Goal: Task Accomplishment & Management: Manage account settings

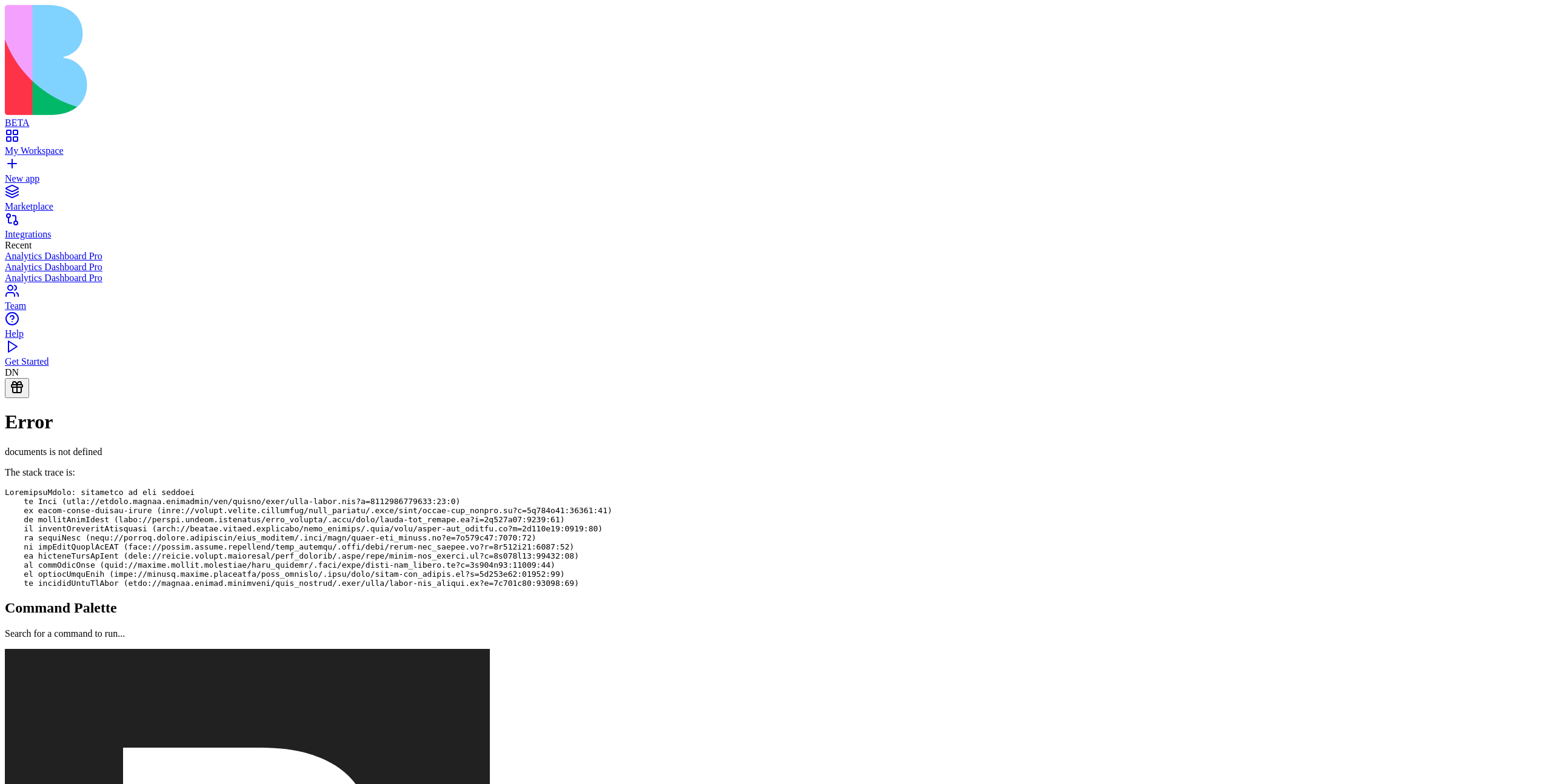
click at [472, 488] on pre at bounding box center [776, 538] width 1542 height 100
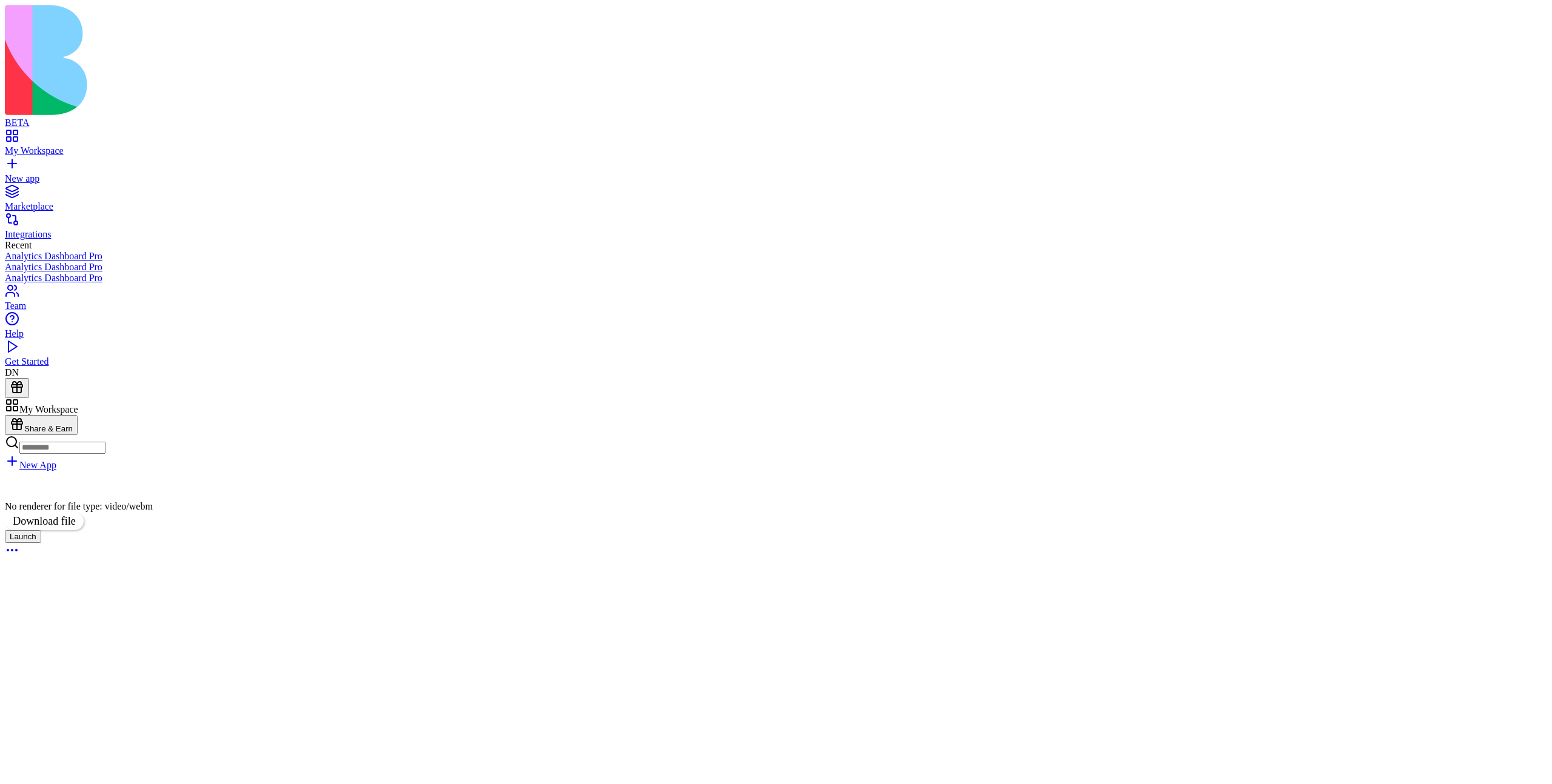
click at [41, 530] on button "Launch" at bounding box center [23, 536] width 37 height 12
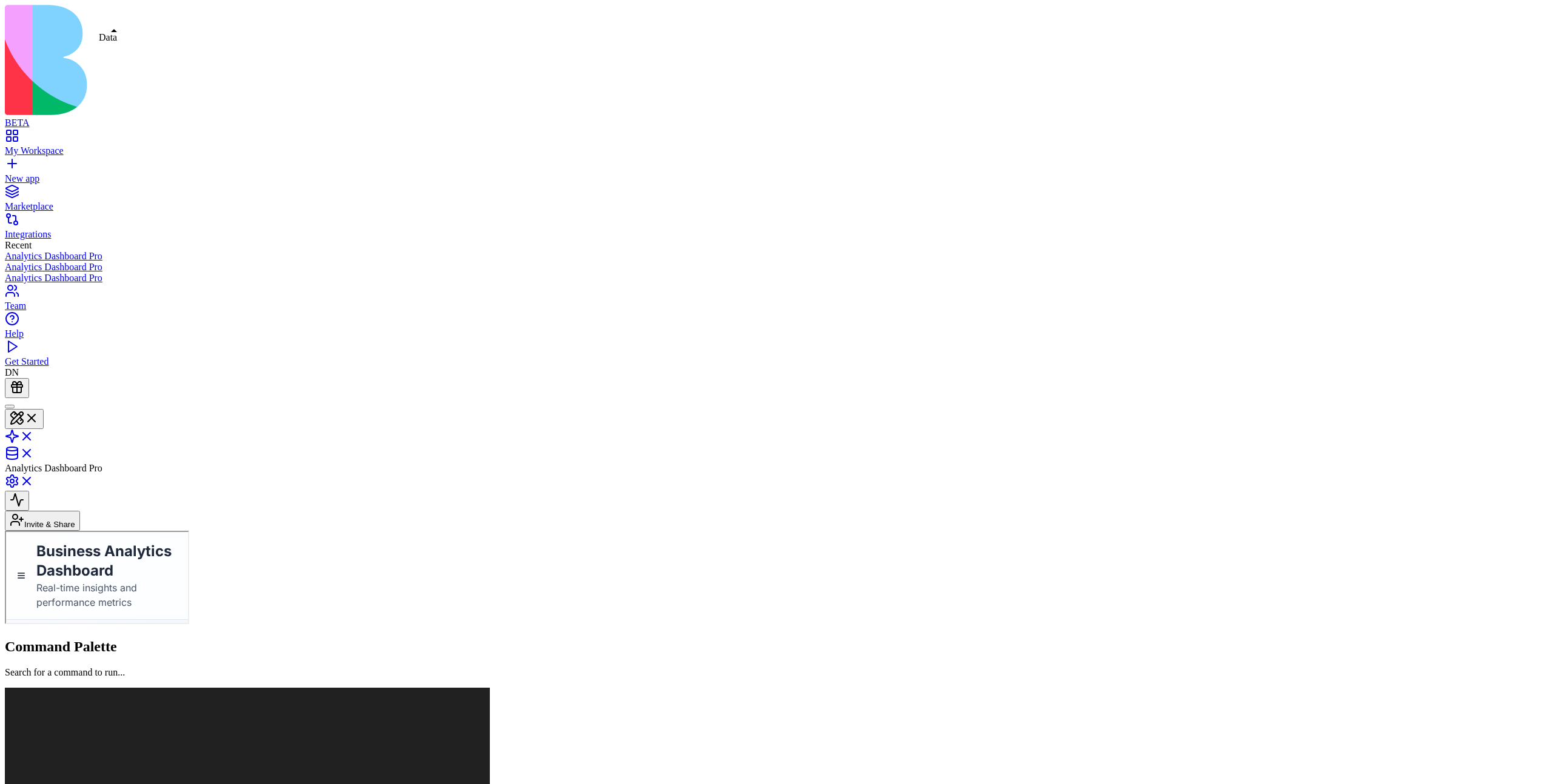
click at [34, 452] on link at bounding box center [19, 457] width 29 height 10
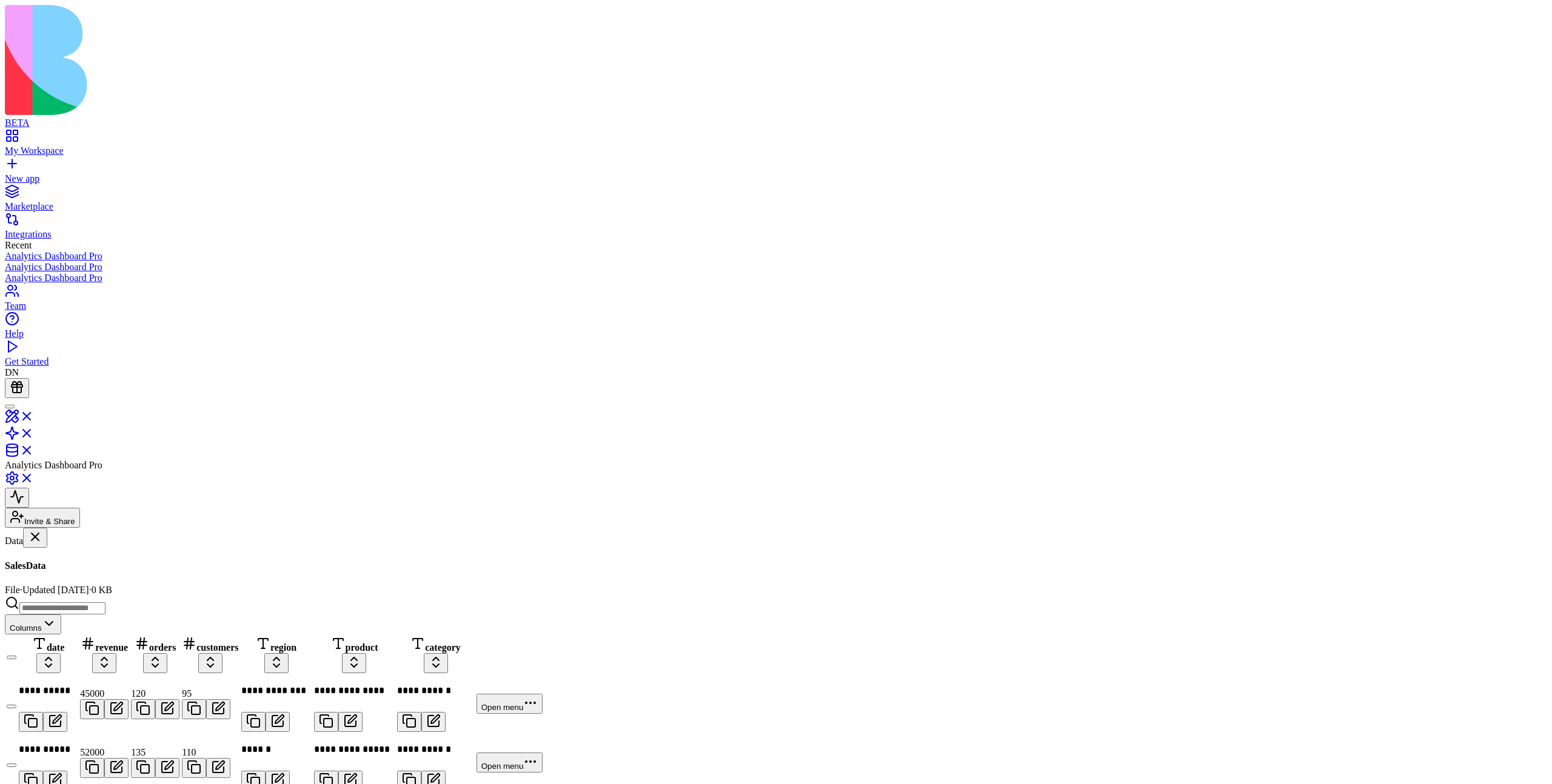
click at [29, 663] on button at bounding box center [17, 672] width 24 height 20
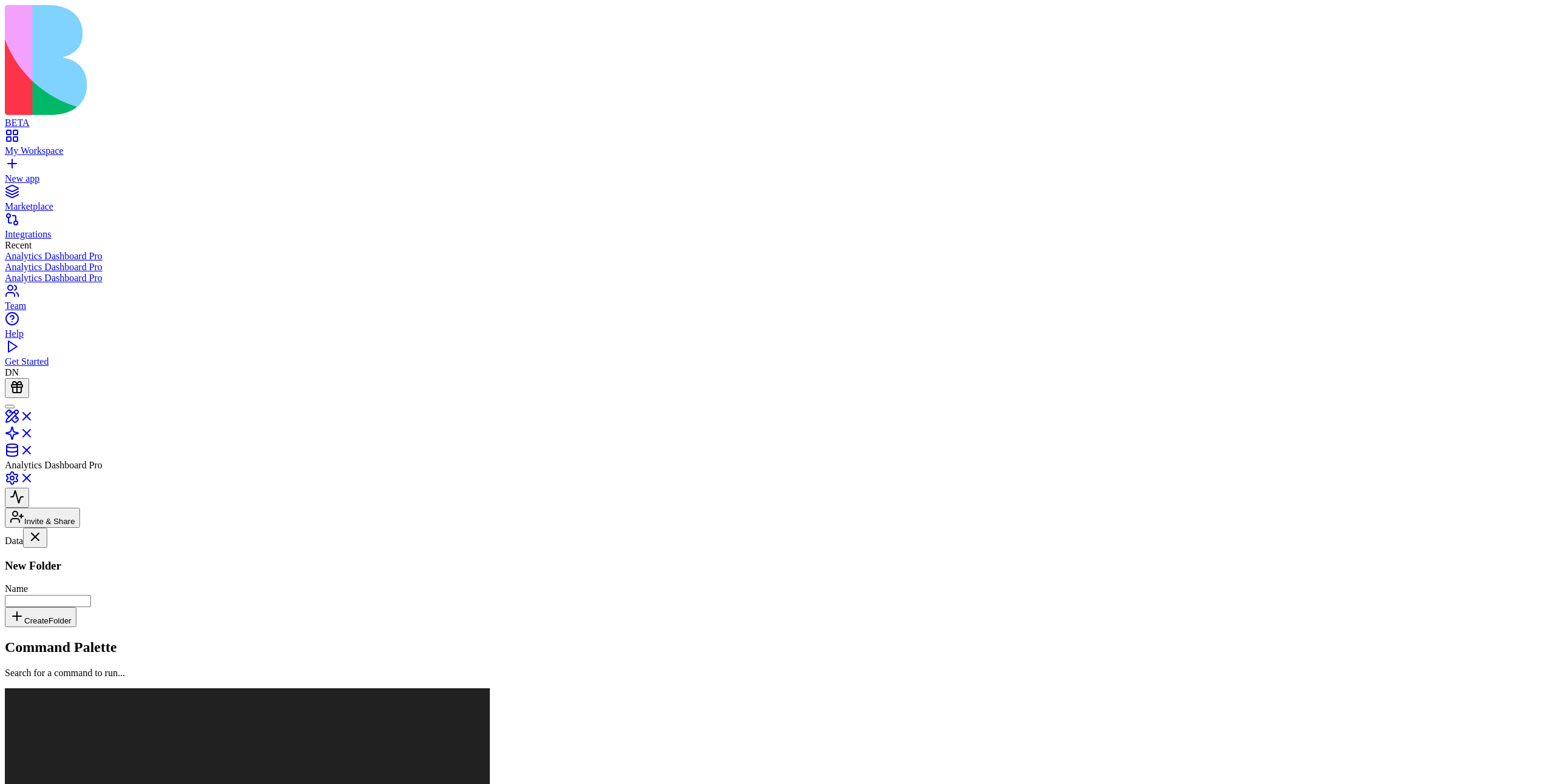
click at [77, 683] on div "No folders yet" at bounding box center [74, 688] width 139 height 11
click at [83, 683] on div "No folders yet" at bounding box center [74, 688] width 139 height 11
click at [144, 683] on div "No folders yet" at bounding box center [74, 688] width 139 height 11
click at [96, 683] on div "No folders yet" at bounding box center [74, 688] width 139 height 11
click at [91, 595] on input "Name" at bounding box center [48, 601] width 86 height 12
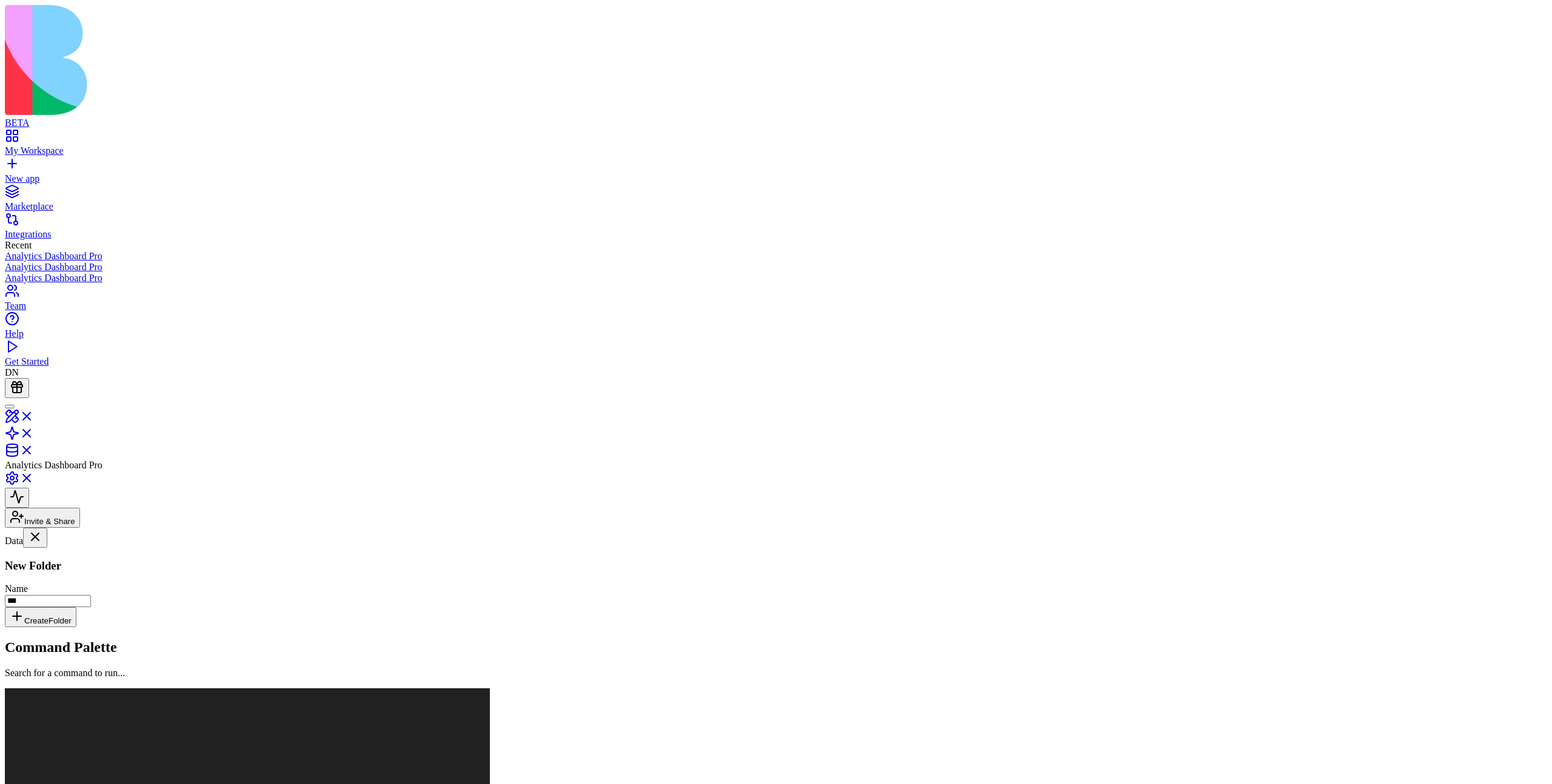
type input "***"
click at [77, 607] on button "Create Folder" at bounding box center [41, 617] width 72 height 20
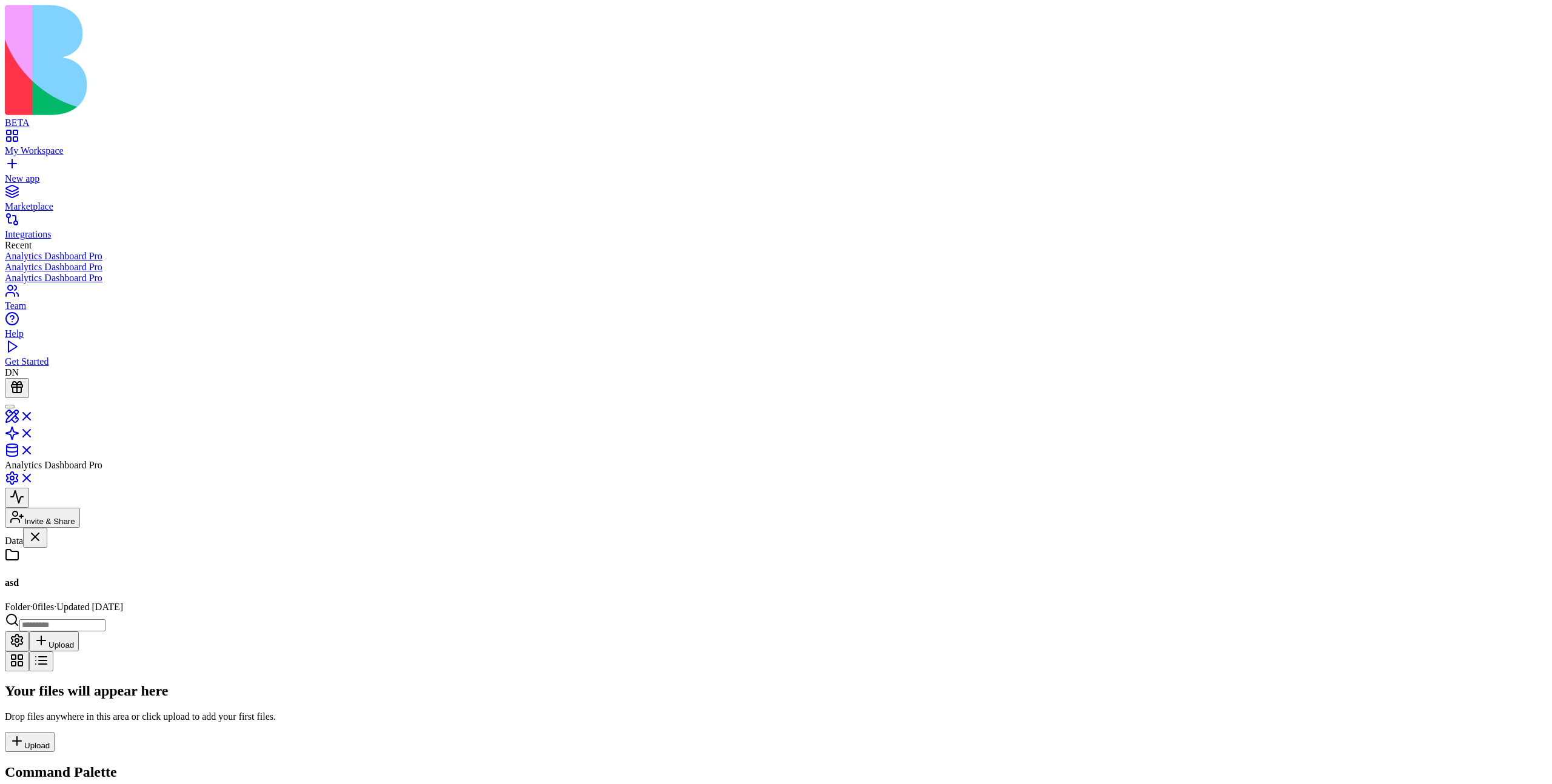
click at [869, 683] on div "Your files will appear here Drop files anywhere in this area or click upload to…" at bounding box center [776, 718] width 1542 height 69
click at [54, 732] on button "Upload" at bounding box center [30, 742] width 50 height 20
click at [19, 672] on icon at bounding box center [12, 679] width 14 height 14
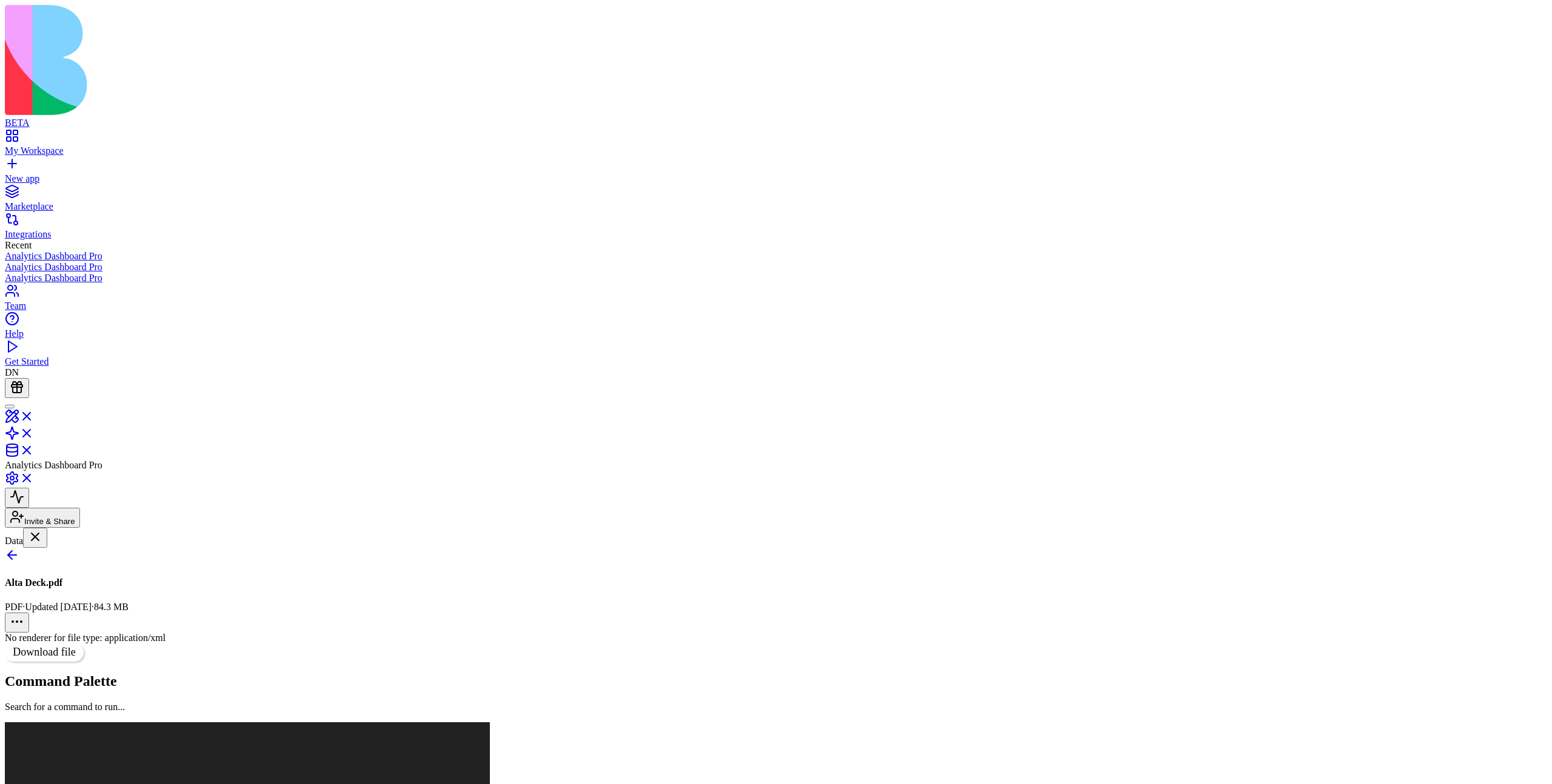
click at [19, 554] on link at bounding box center [12, 559] width 14 height 10
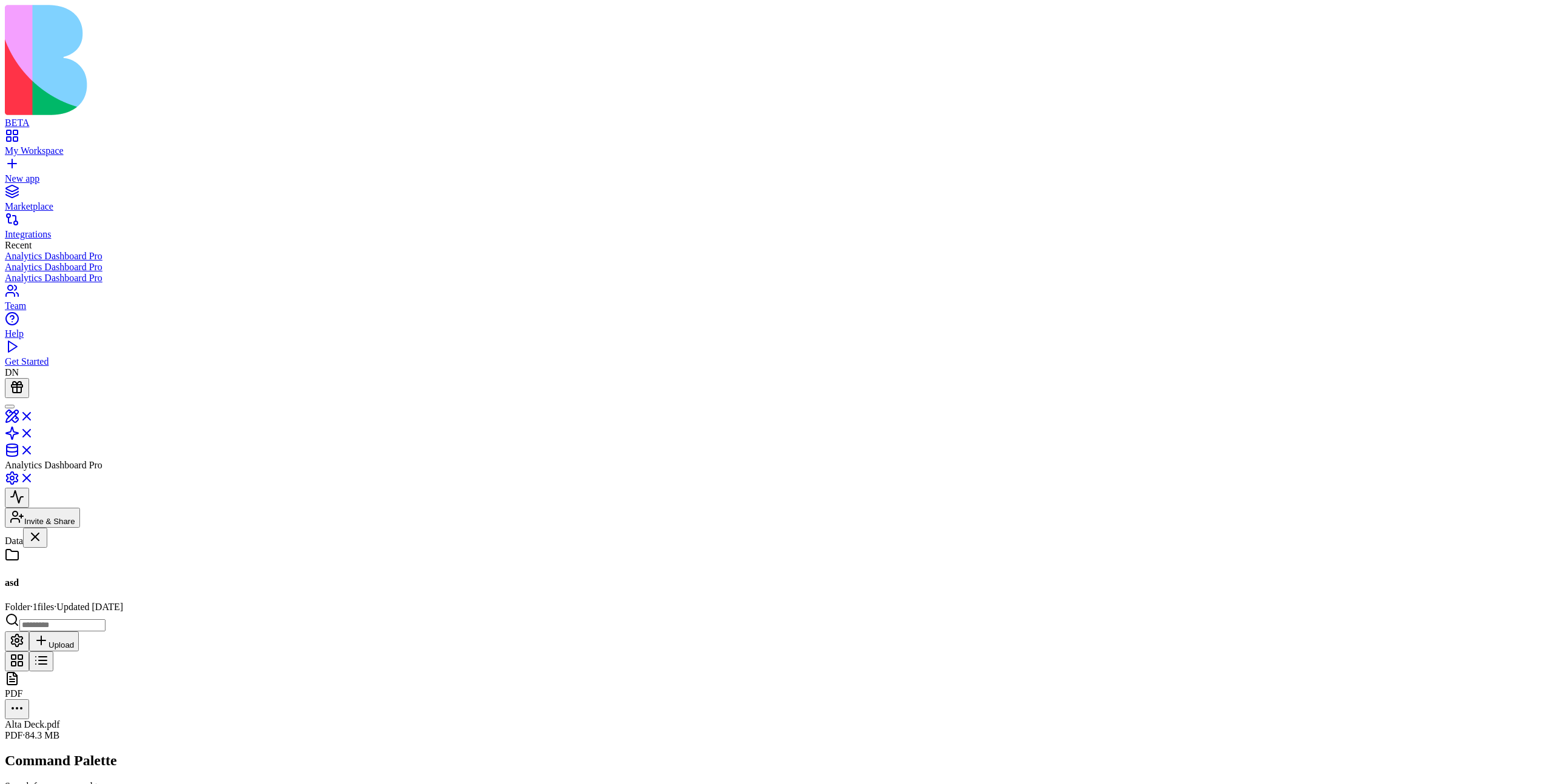
click at [621, 146] on html "BETA My Workspace New app Marketplace Integrations Recent Analytics Dashboard P…" at bounding box center [776, 768] width 1552 height 1536
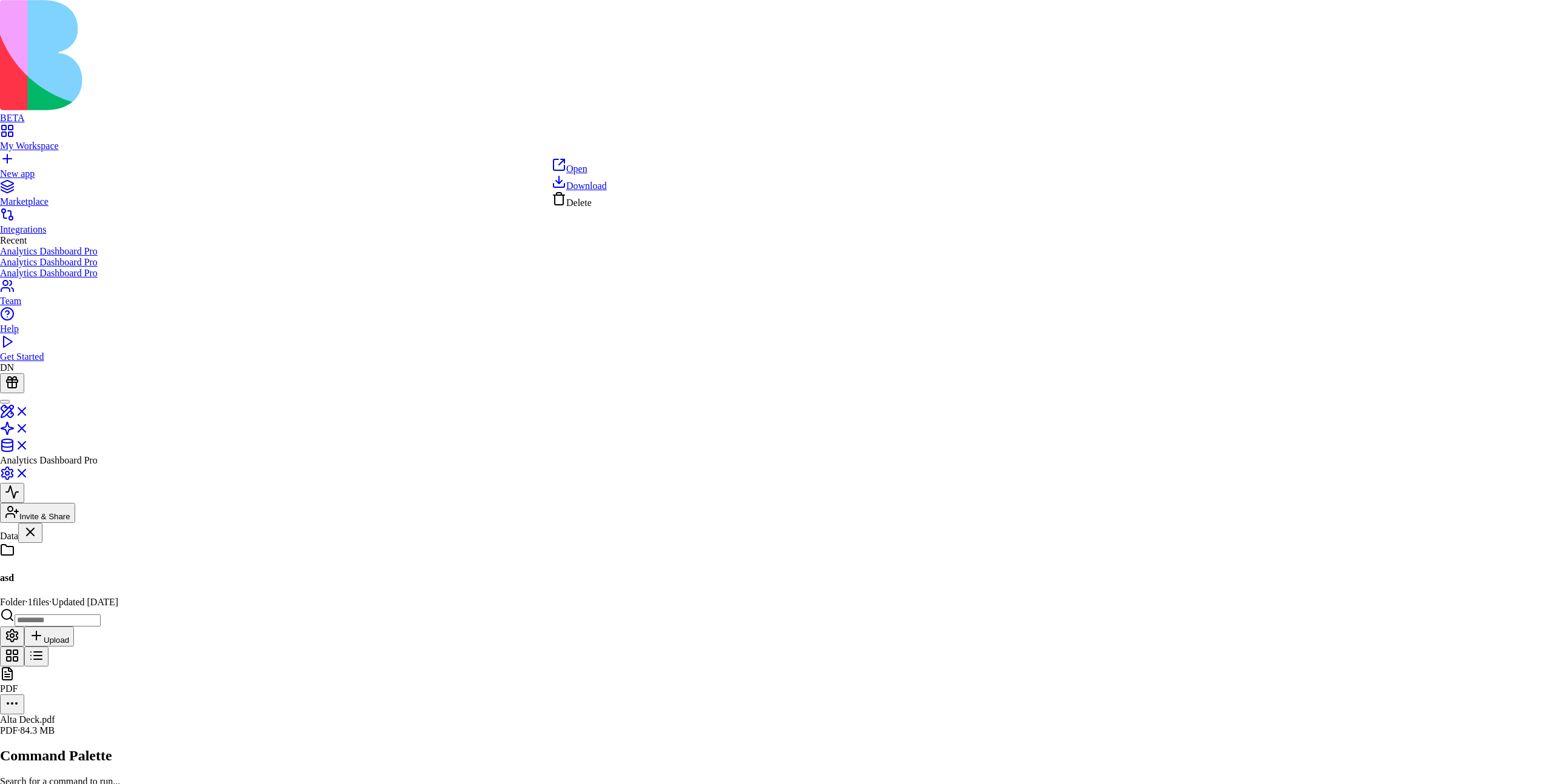
click at [588, 166] on span "Open" at bounding box center [577, 168] width 21 height 10
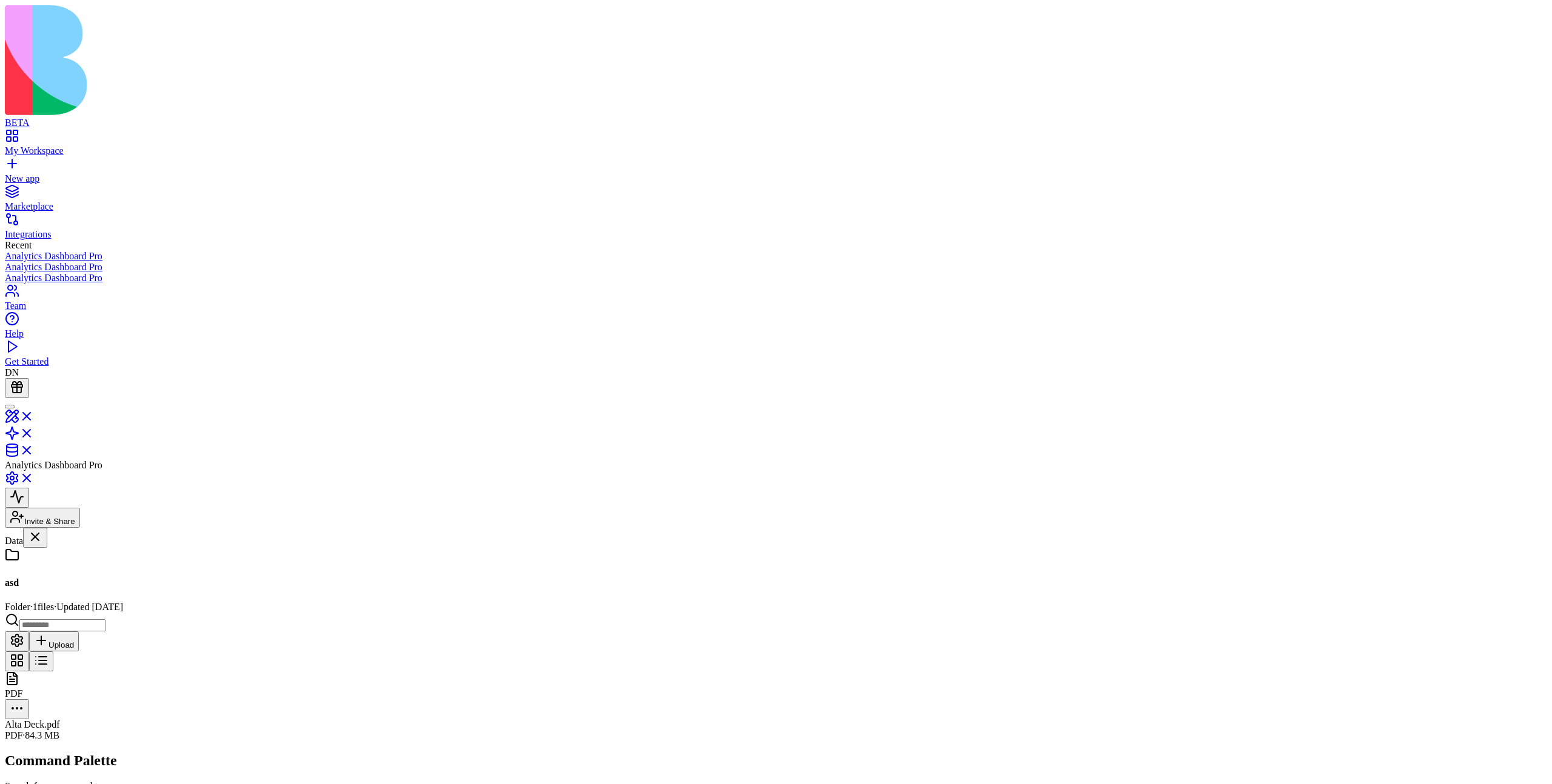
click at [579, 672] on div "PDF" at bounding box center [776, 685] width 1542 height 28
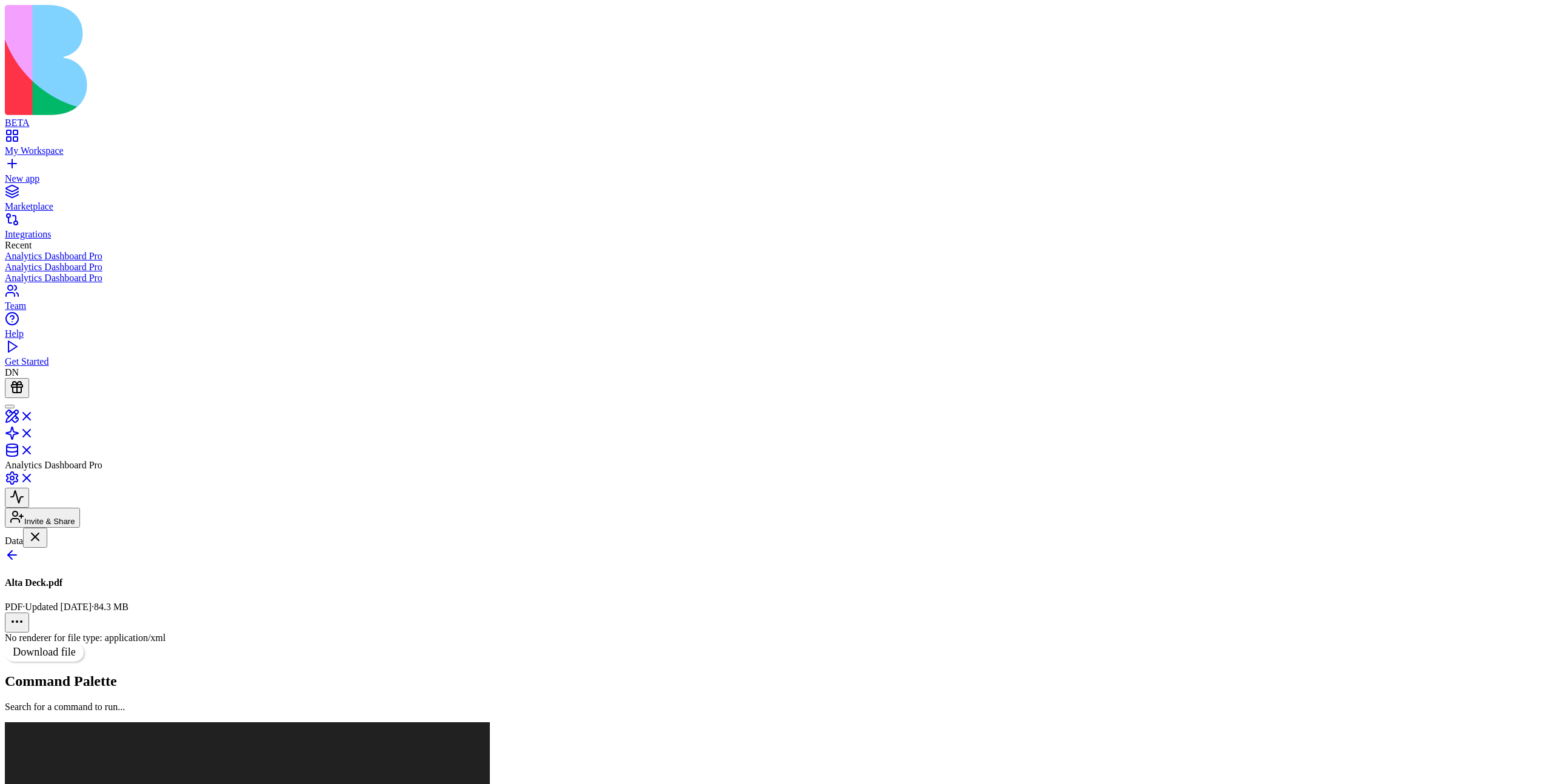
click at [573, 633] on div "No renderer for file type: application/xml Download file" at bounding box center [776, 647] width 1542 height 29
click at [19, 554] on link at bounding box center [12, 559] width 14 height 10
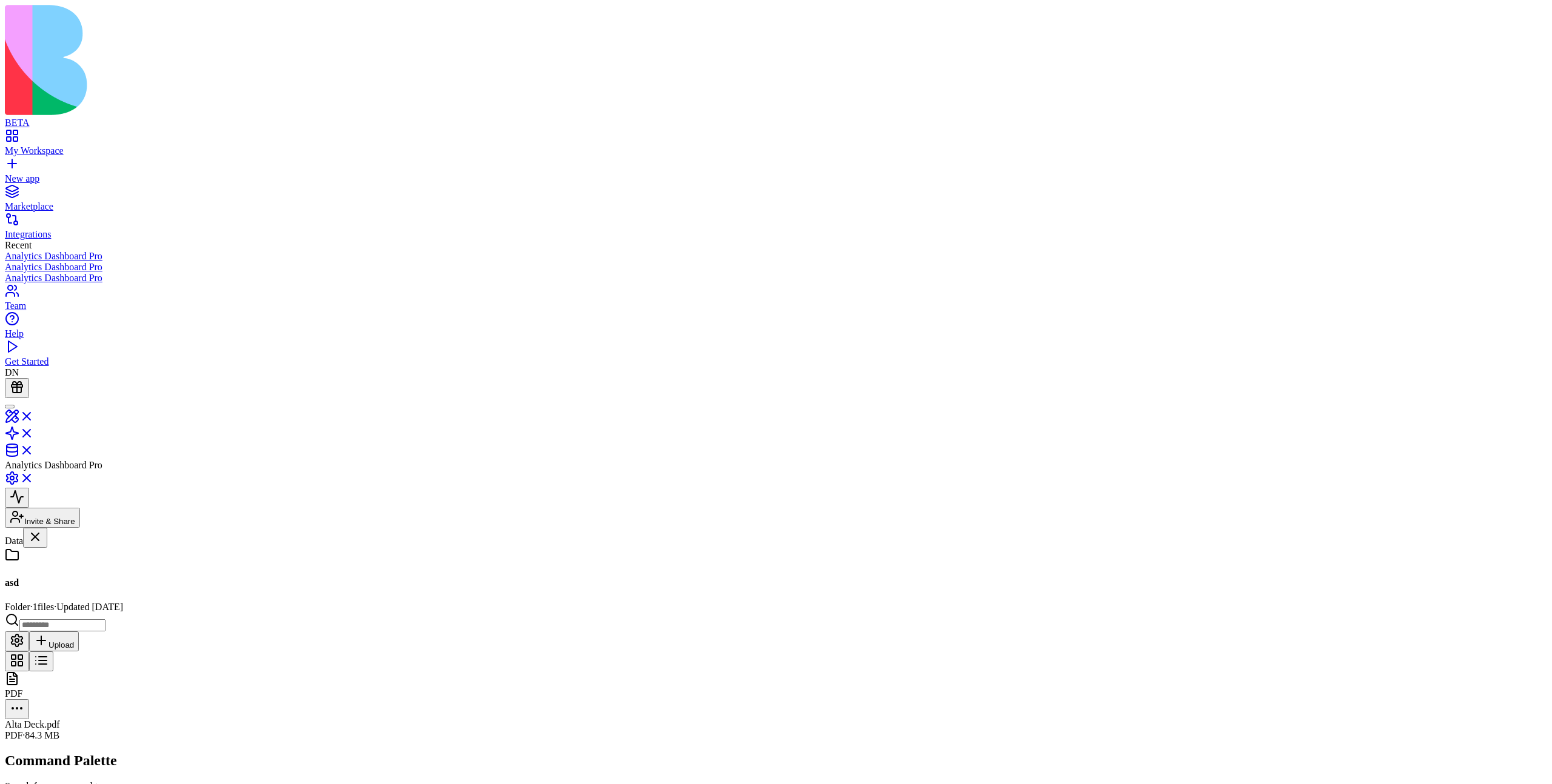
click at [79, 632] on button "Upload" at bounding box center [54, 641] width 50 height 20
click at [599, 672] on div at bounding box center [776, 672] width 1542 height 0
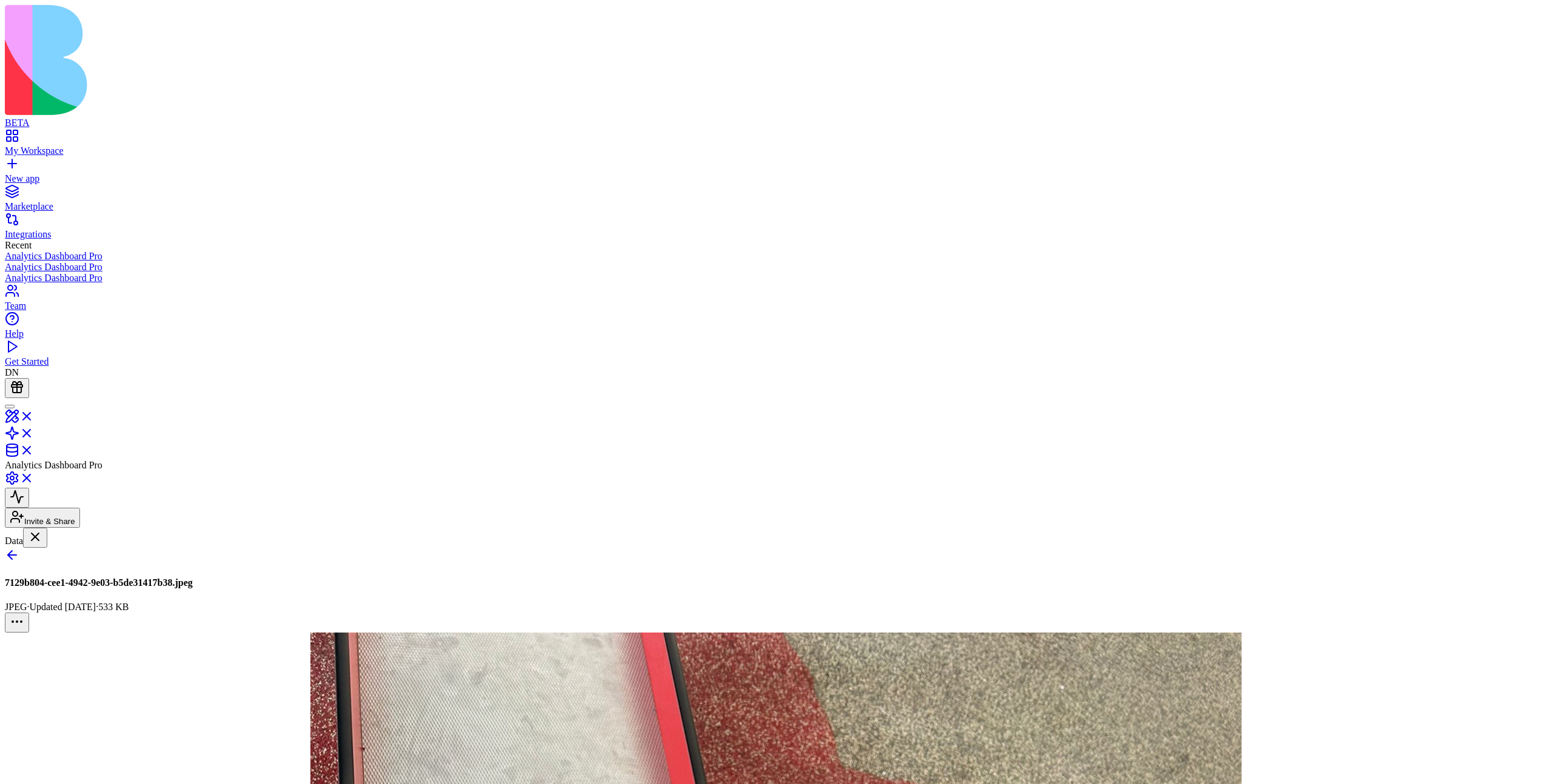
click at [19, 554] on link at bounding box center [12, 559] width 14 height 10
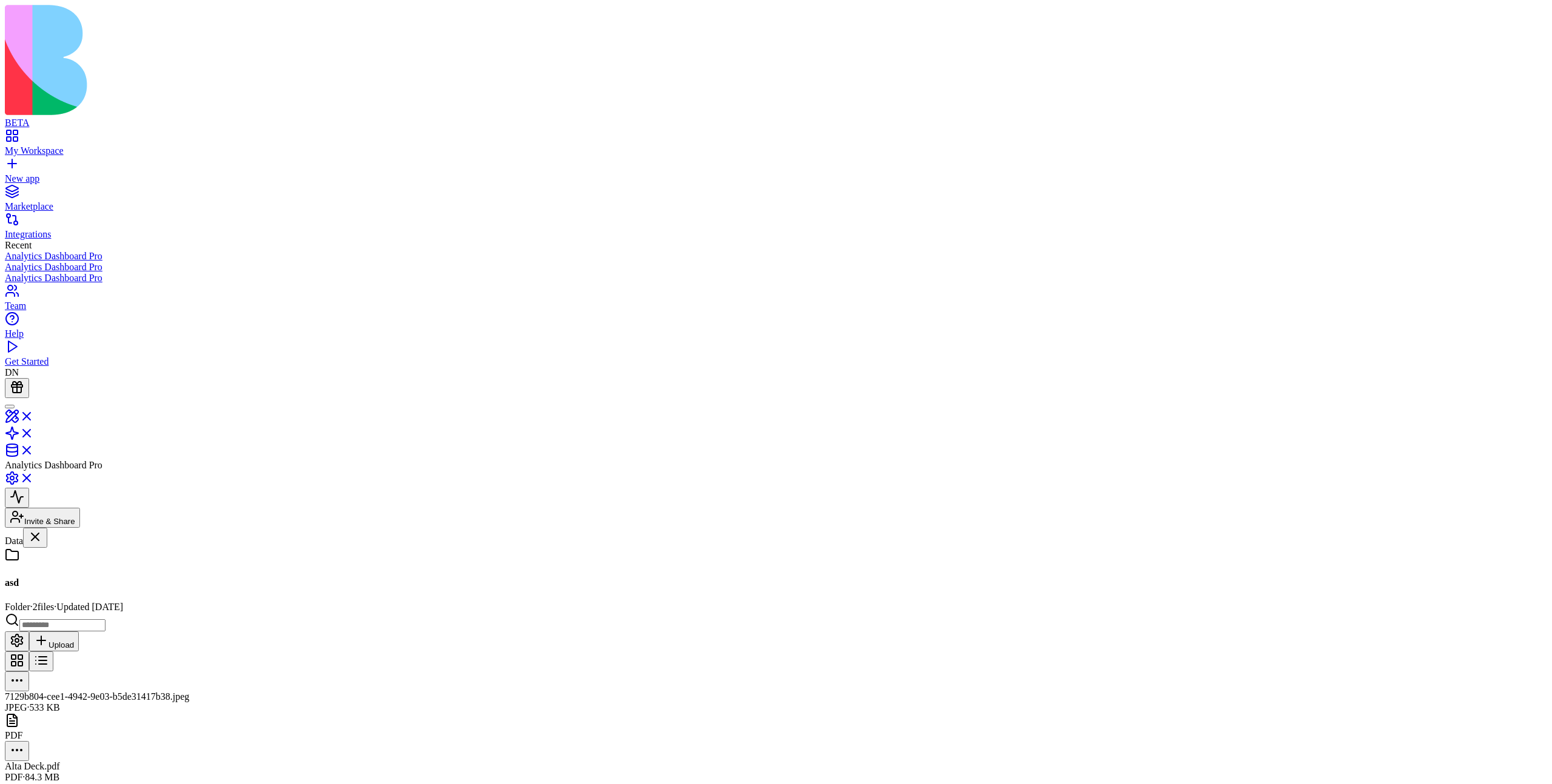
click at [713, 730] on div "PDF" at bounding box center [776, 736] width 1542 height 11
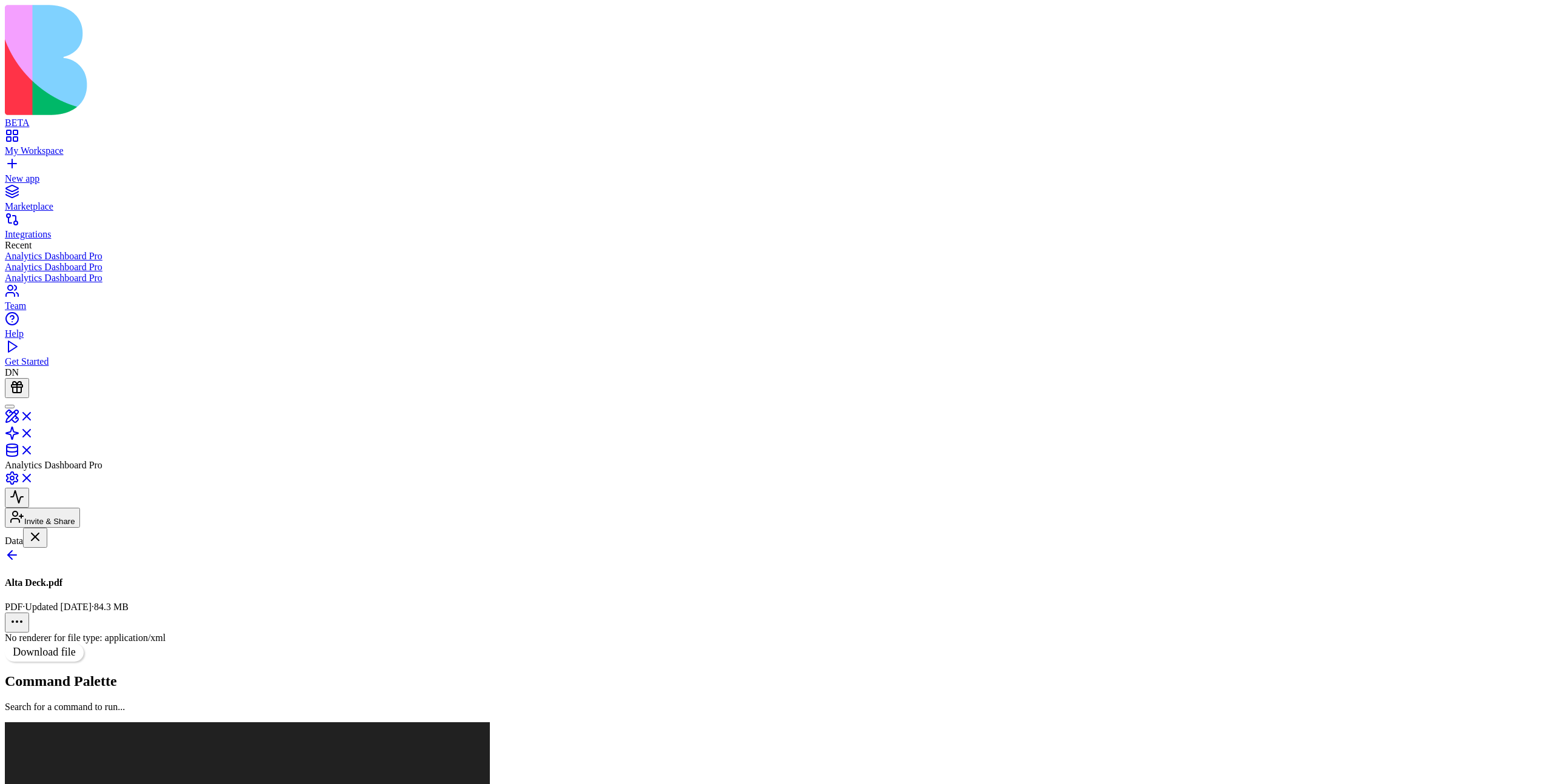
click at [19, 554] on link at bounding box center [12, 559] width 14 height 10
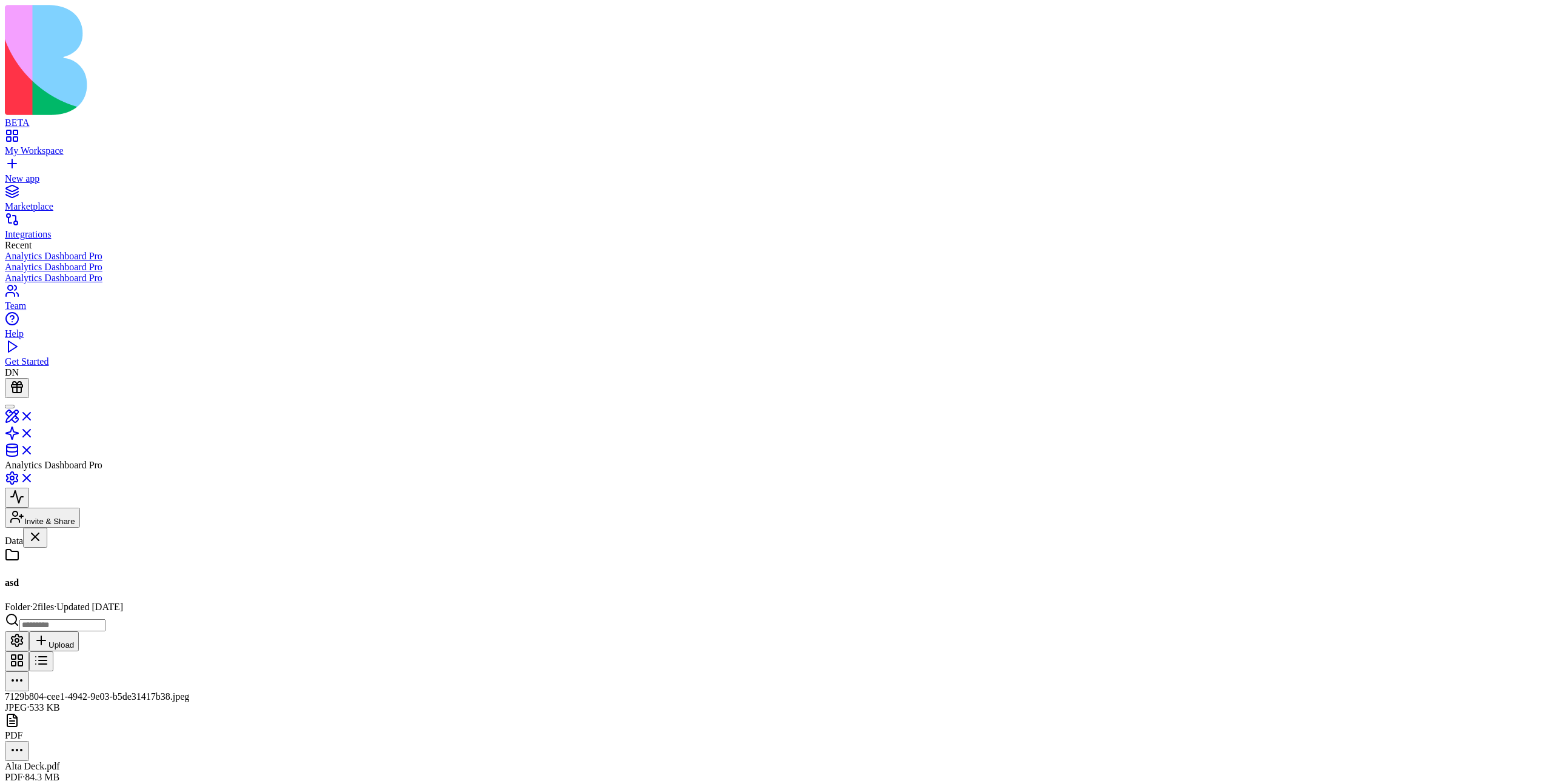
click at [79, 632] on button "Upload" at bounding box center [54, 641] width 50 height 20
click at [589, 689] on div "PDF" at bounding box center [776, 694] width 1542 height 11
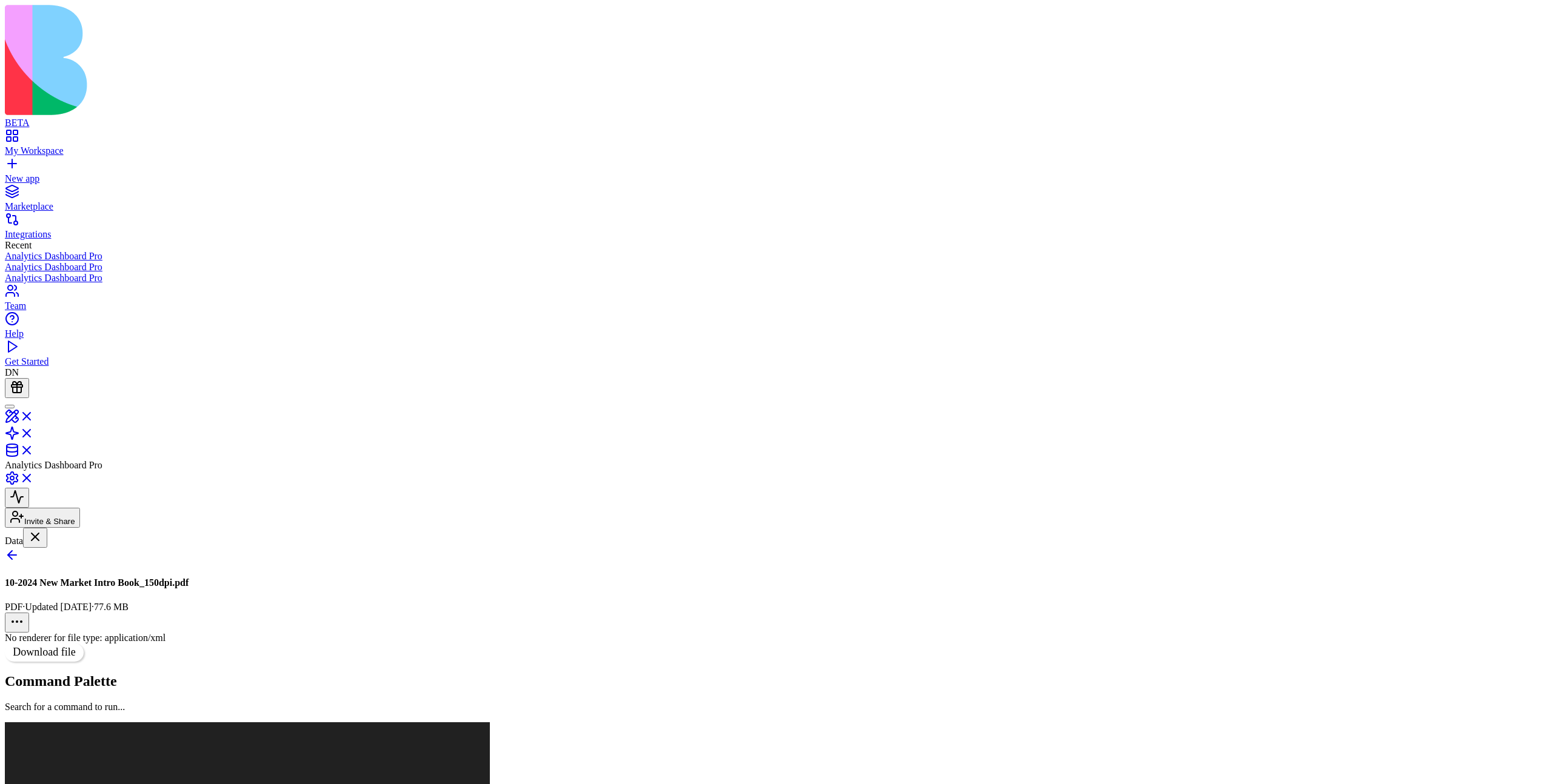
click at [19, 554] on link at bounding box center [12, 559] width 14 height 10
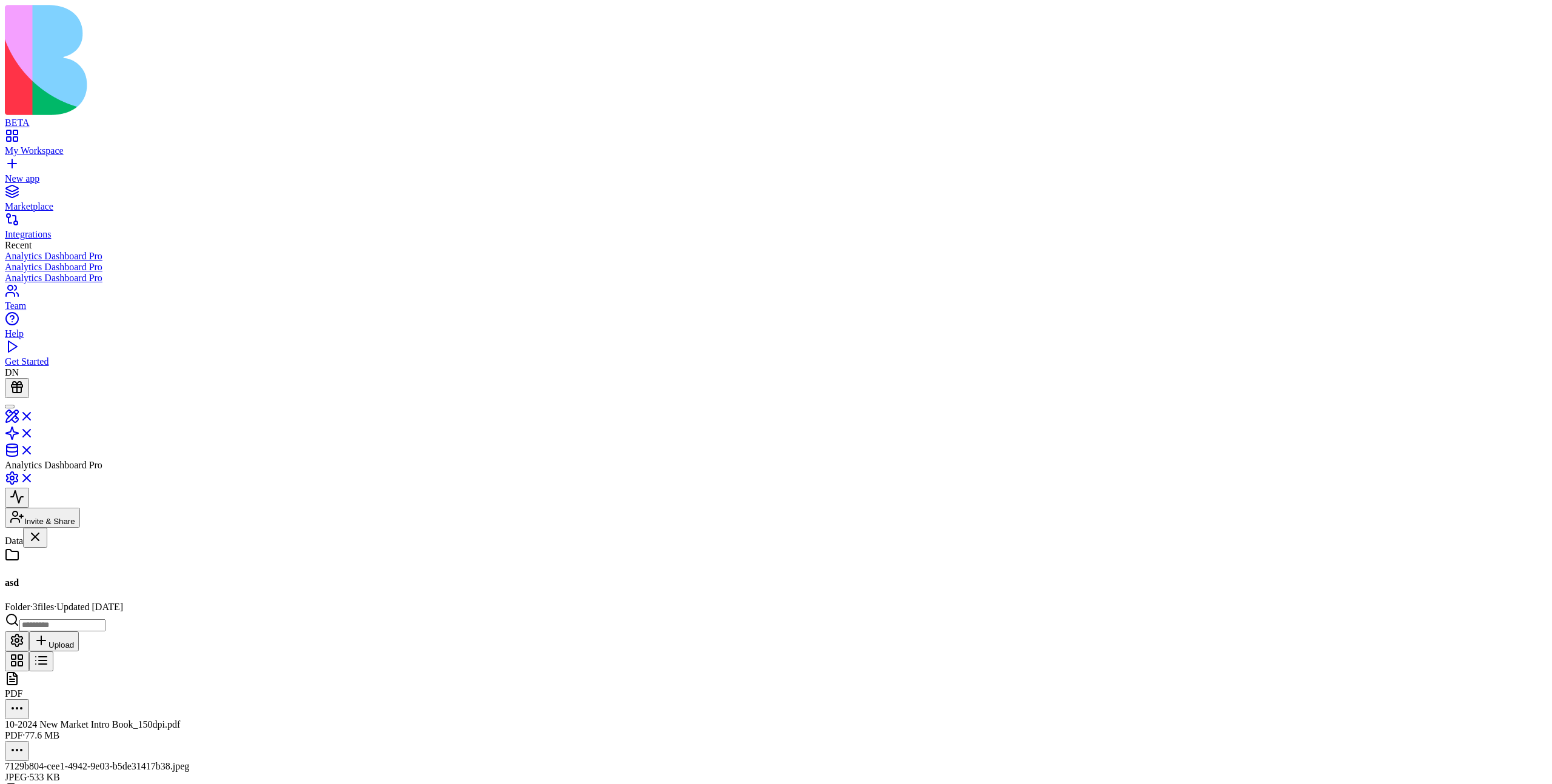
click at [578, 672] on div "PDF" at bounding box center [776, 685] width 1542 height 28
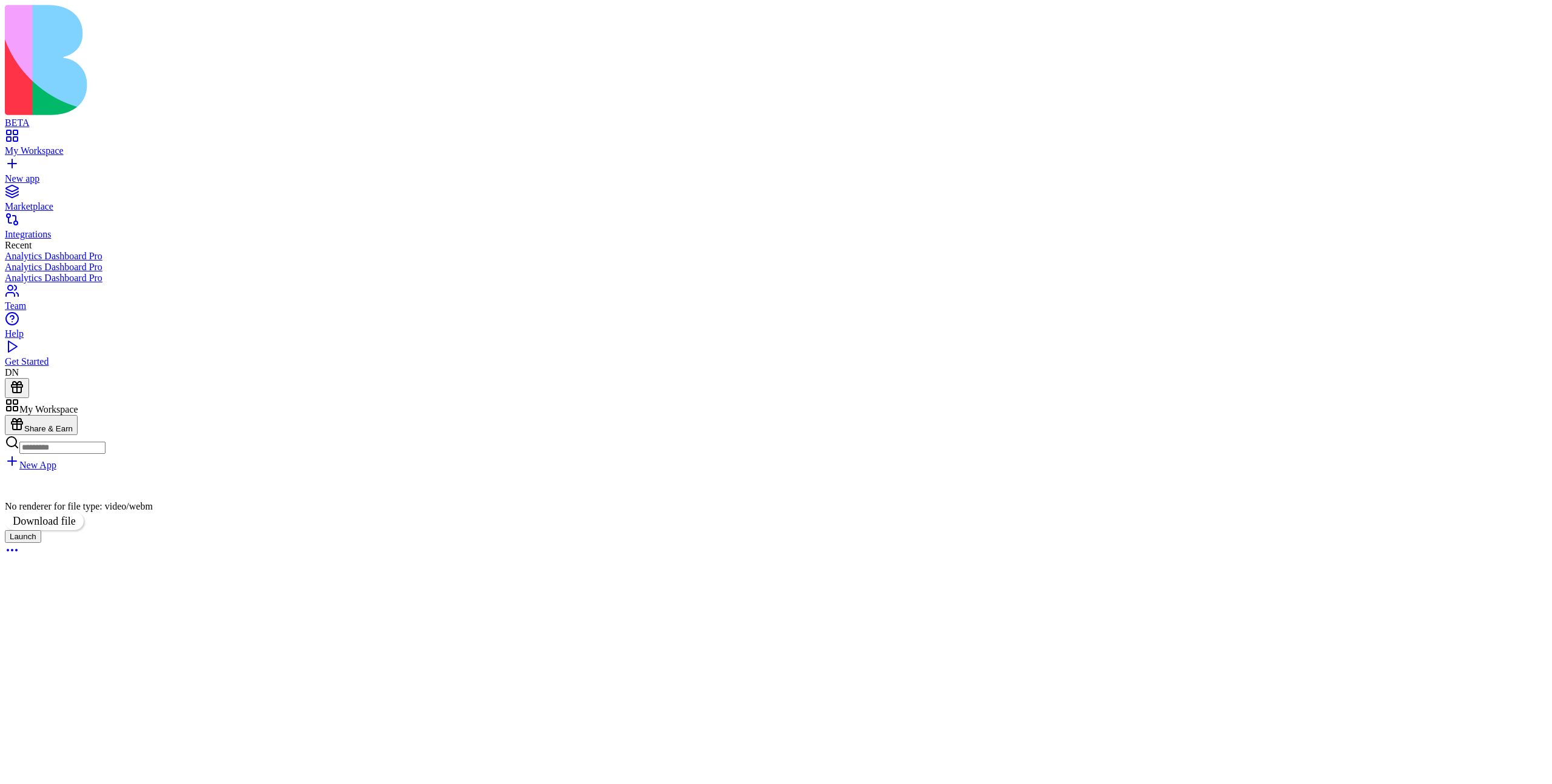
click at [93, 173] on div "New app" at bounding box center [776, 179] width 1542 height 11
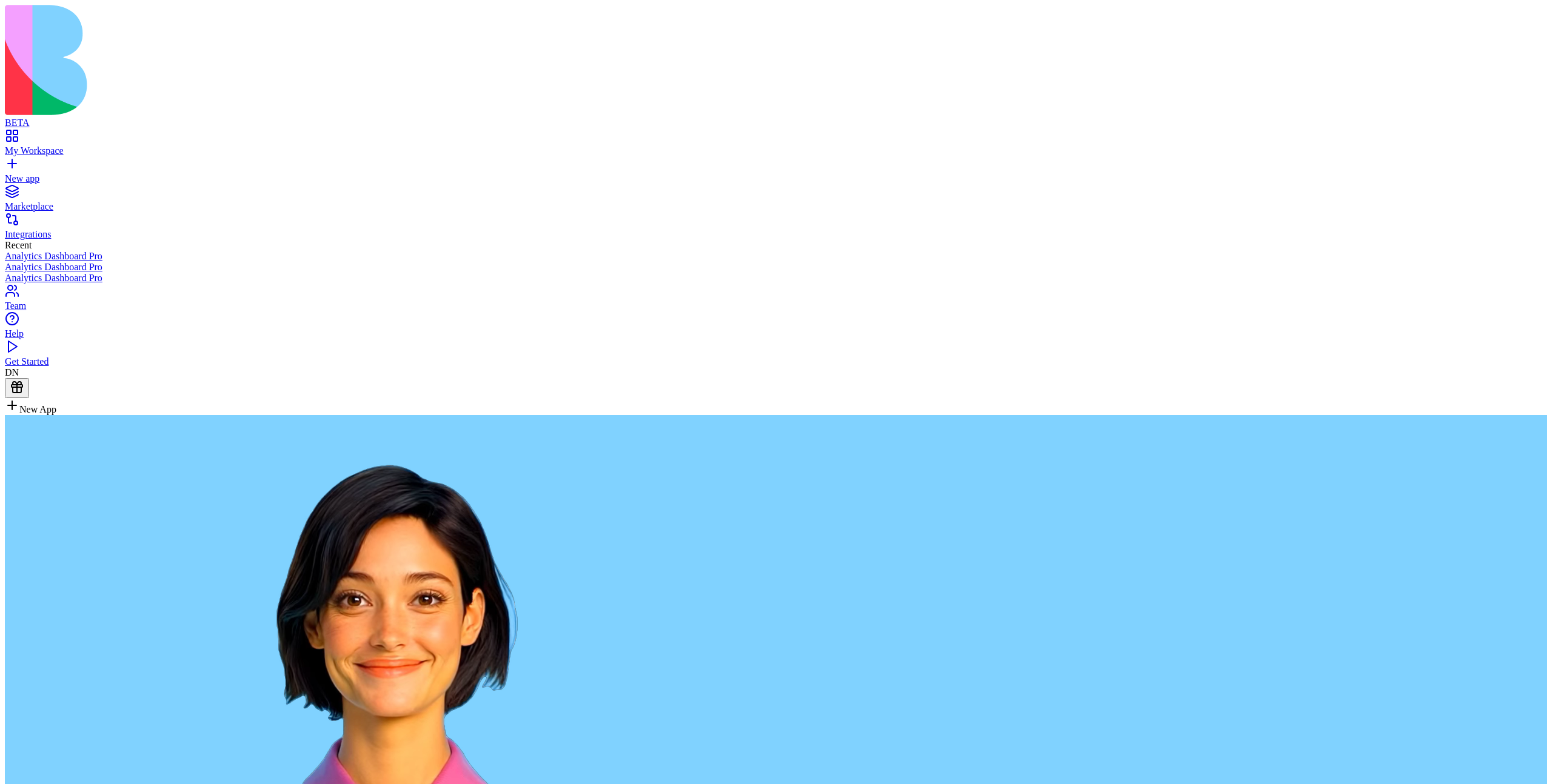
click at [96, 145] on div "My Workspace" at bounding box center [776, 151] width 1542 height 11
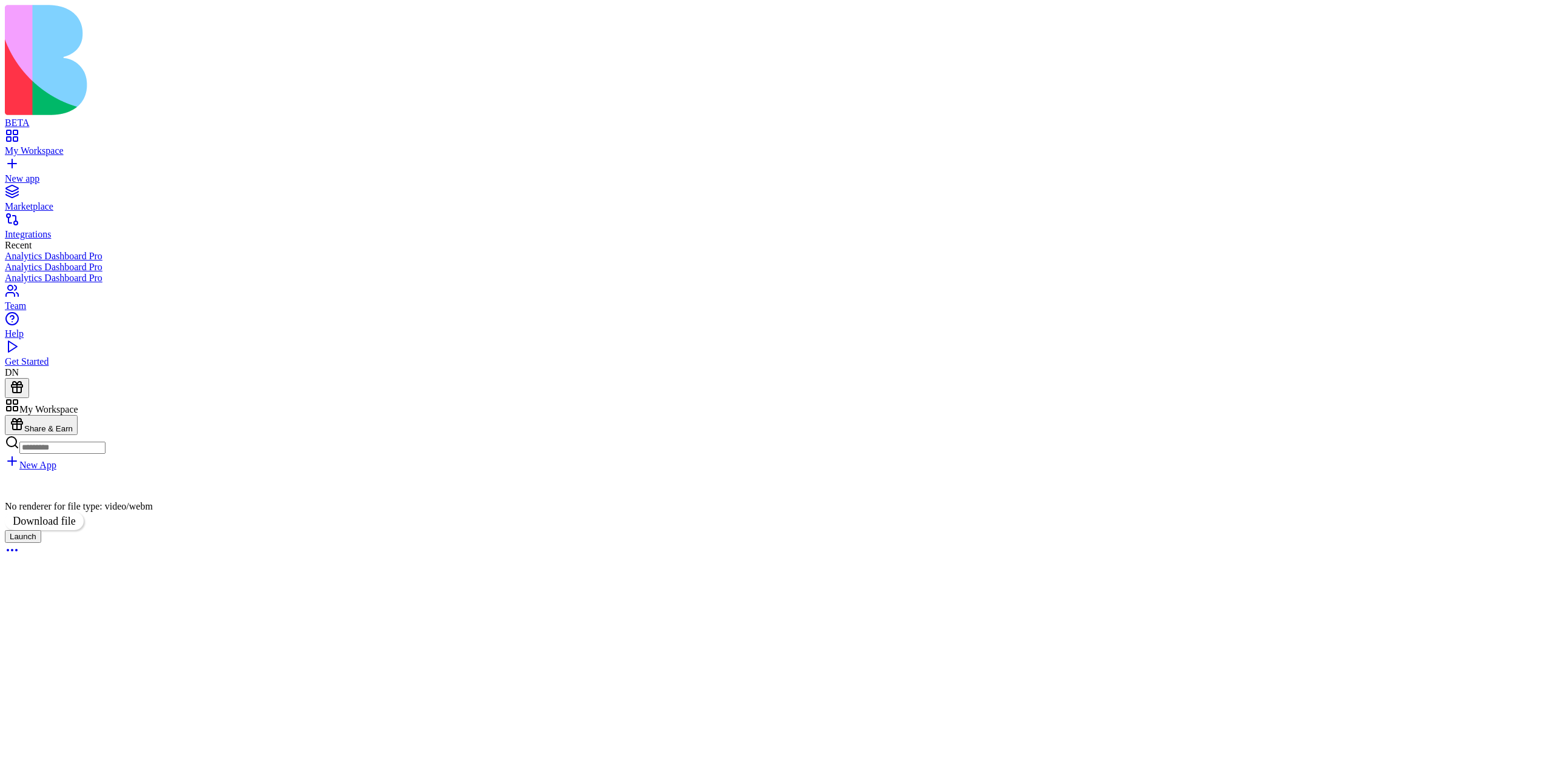
click at [587, 530] on div "Launch" at bounding box center [776, 545] width 1542 height 30
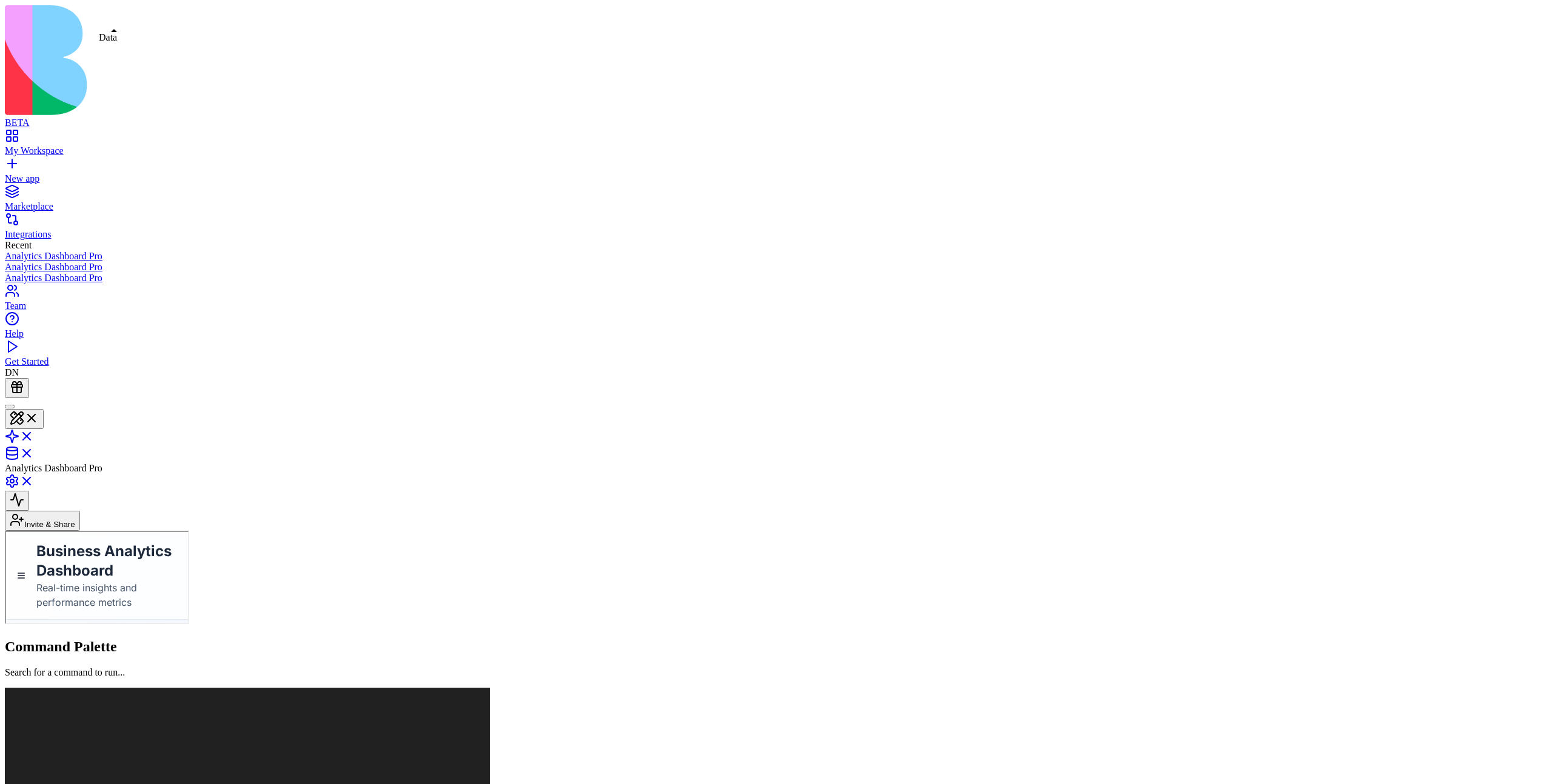
click at [34, 452] on link at bounding box center [19, 457] width 29 height 10
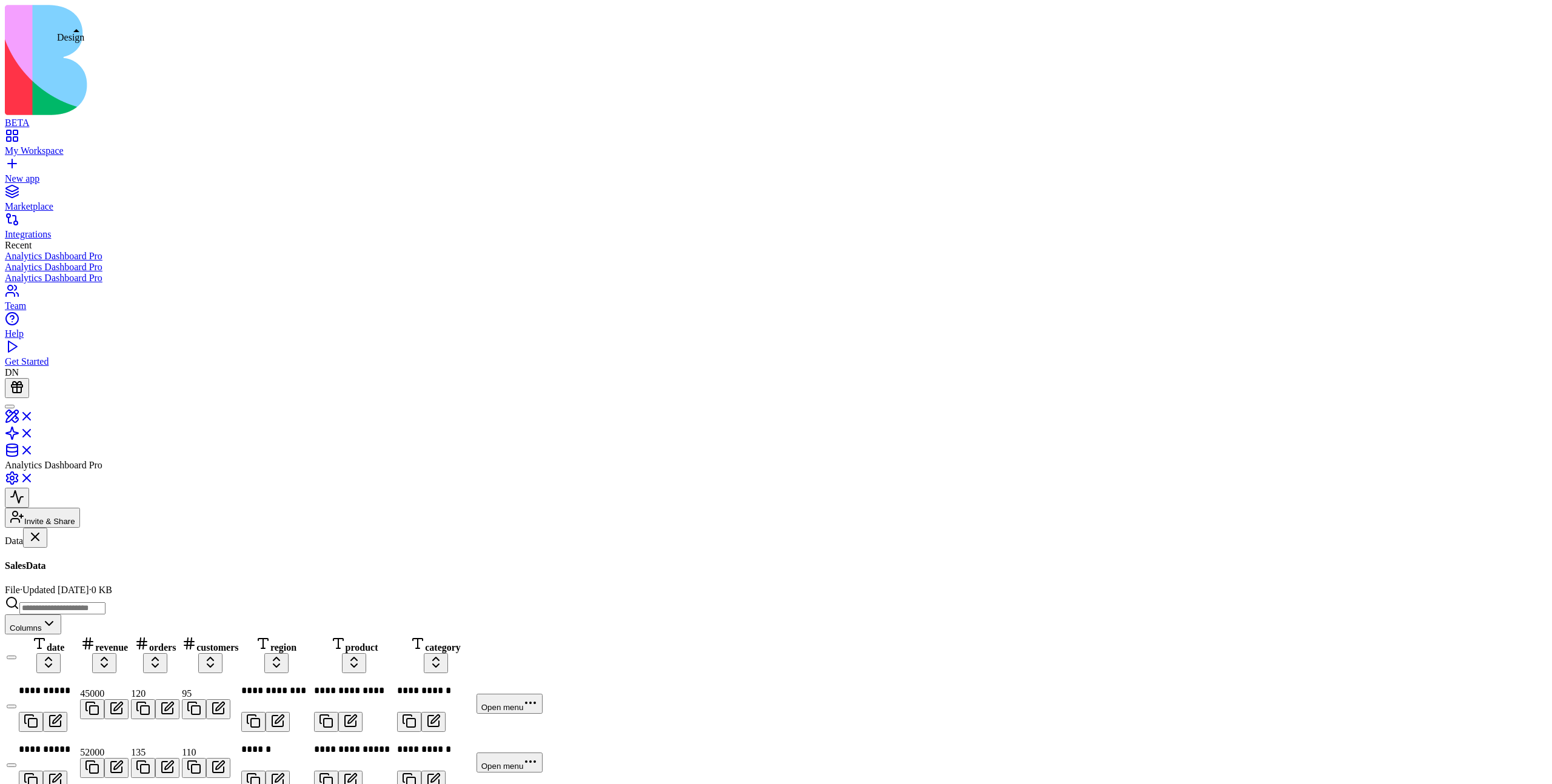
click at [34, 415] on link at bounding box center [19, 420] width 29 height 10
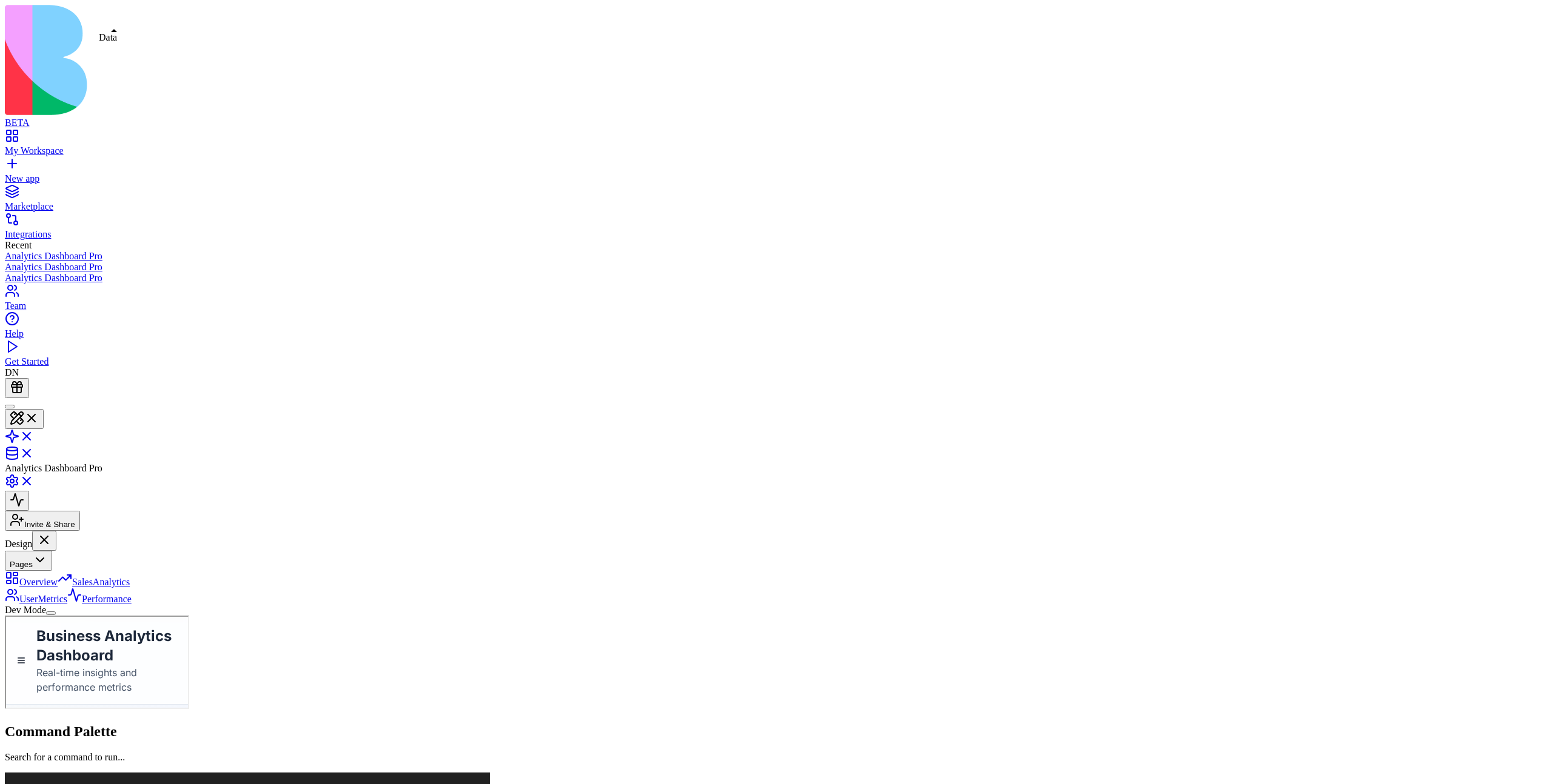
click at [34, 452] on link at bounding box center [19, 457] width 29 height 10
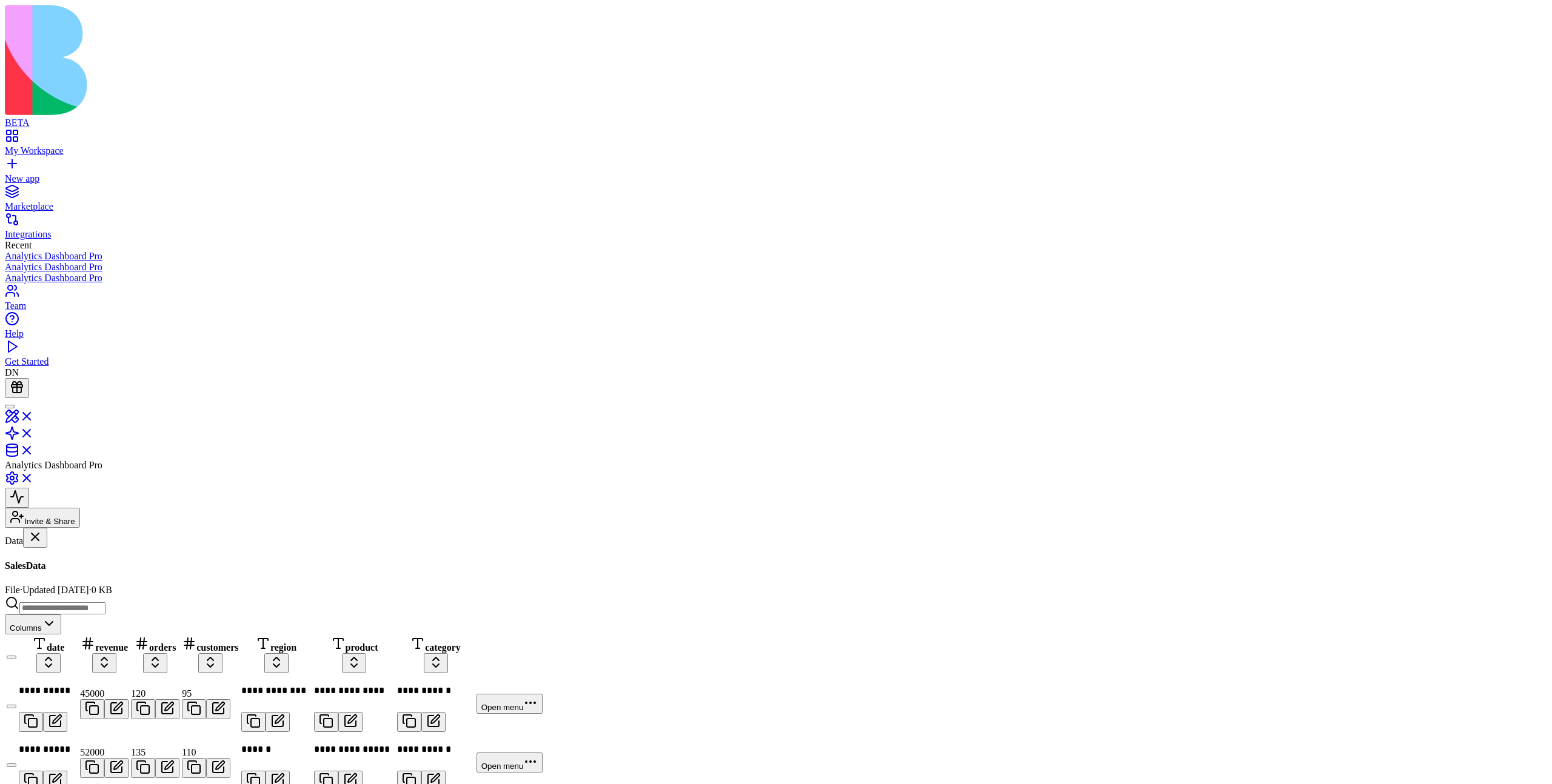
click at [112, 690] on link "asd" at bounding box center [74, 701] width 139 height 23
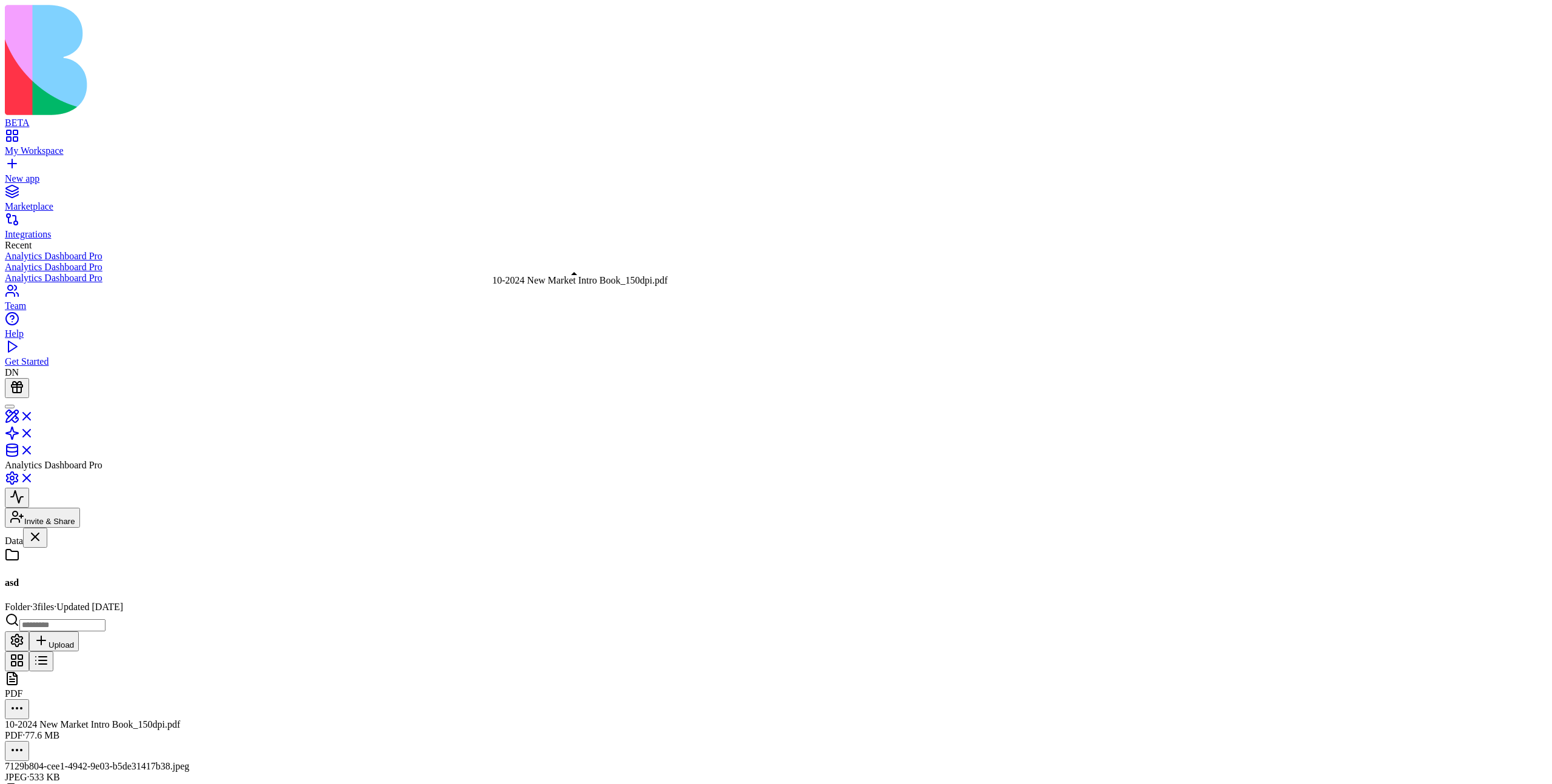
click at [570, 719] on div "10-2024 New Market Intro Book_150dpi.pdf" at bounding box center [776, 725] width 1542 height 11
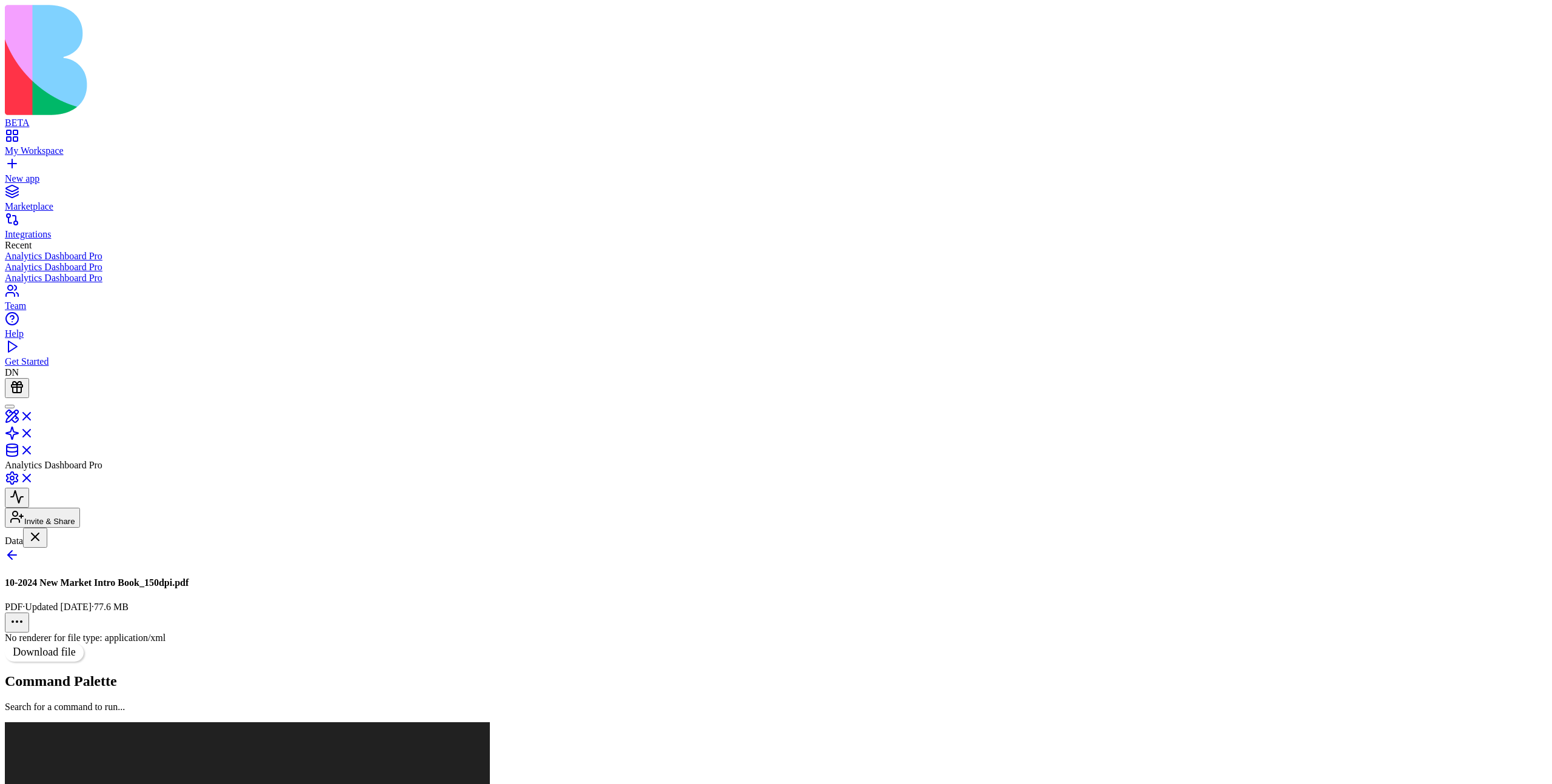
click at [19, 554] on link at bounding box center [12, 559] width 14 height 10
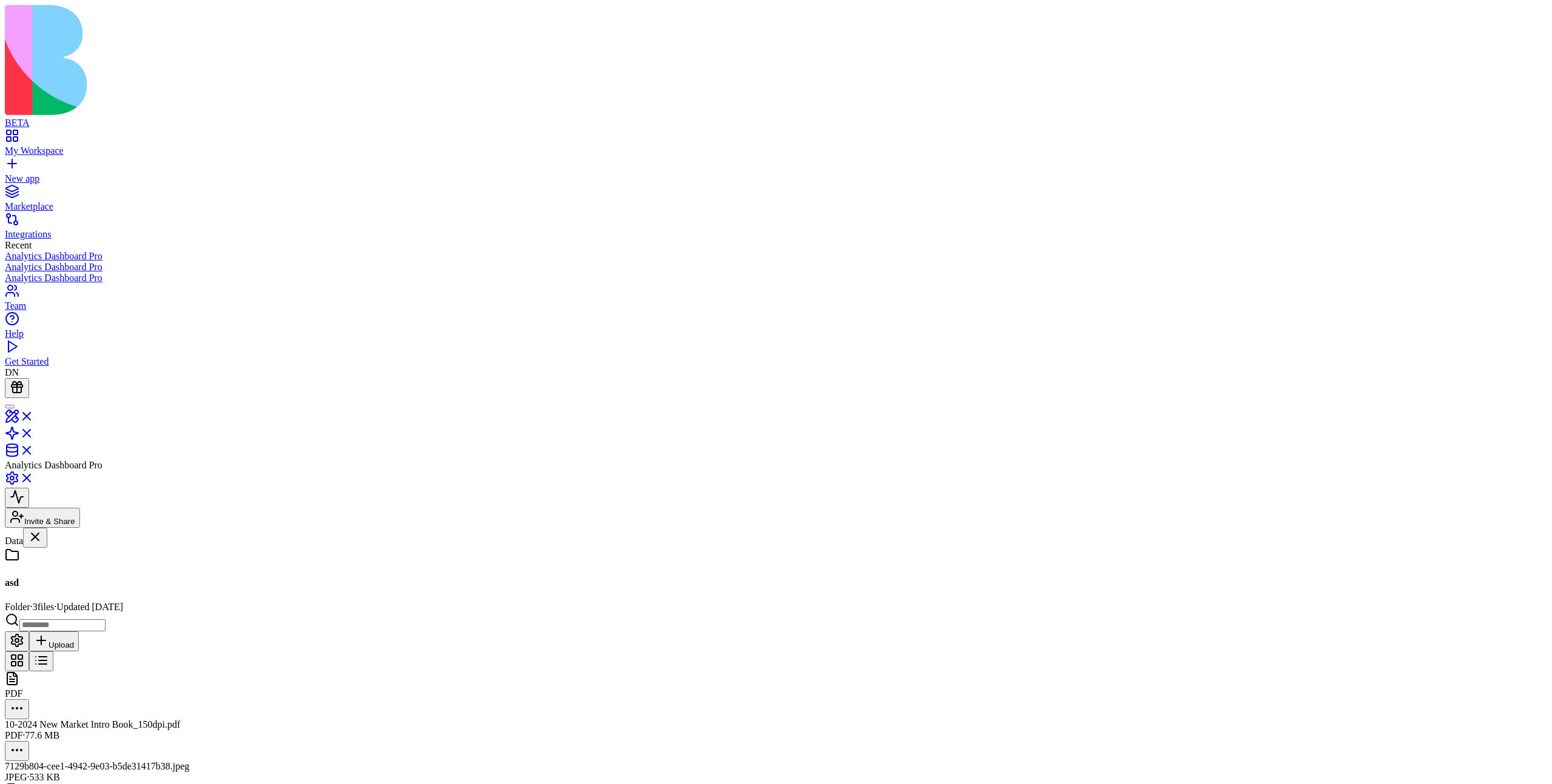
click at [572, 672] on div "PDF" at bounding box center [776, 695] width 1542 height 48
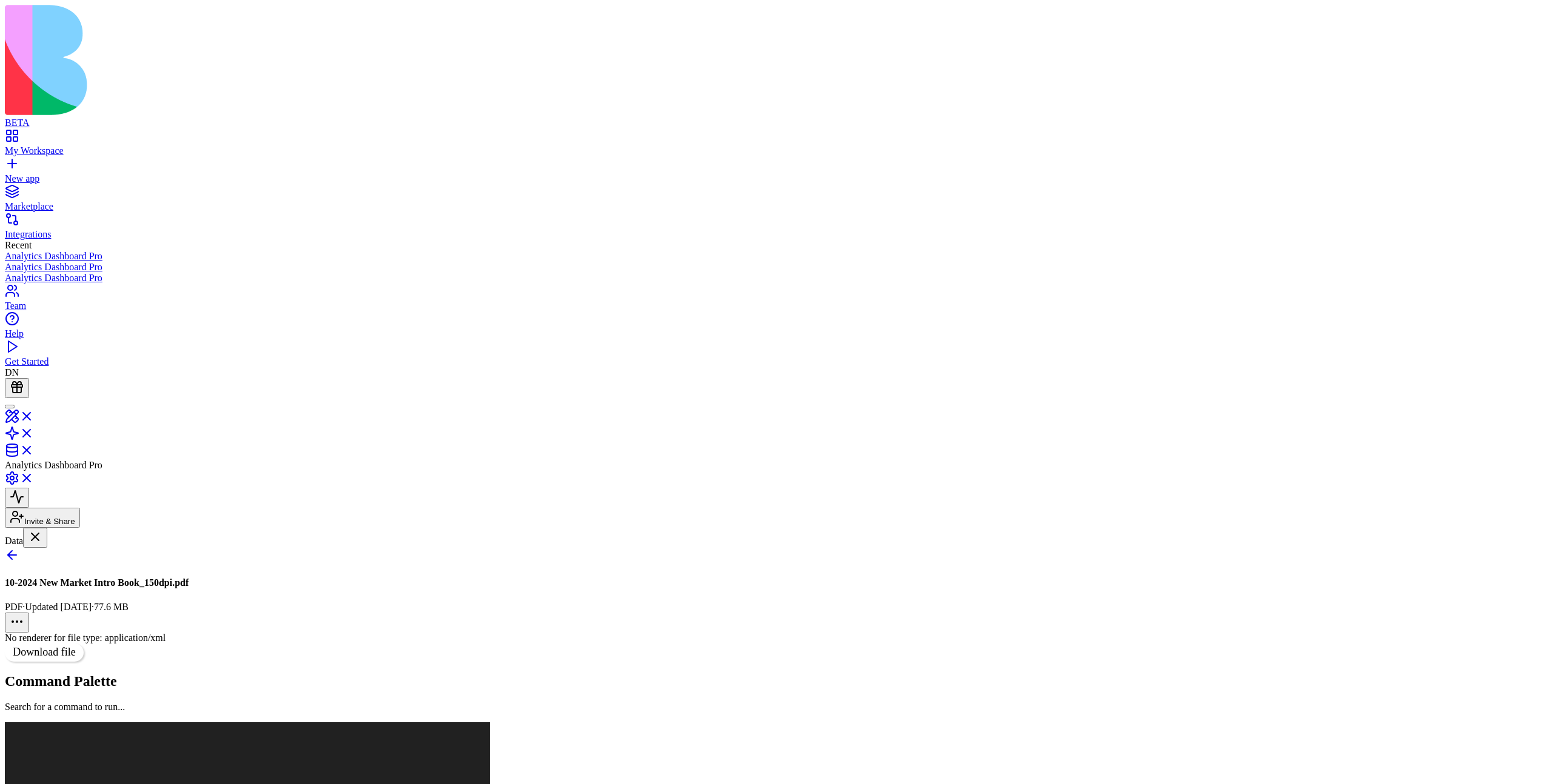
click at [19, 554] on link at bounding box center [12, 559] width 14 height 10
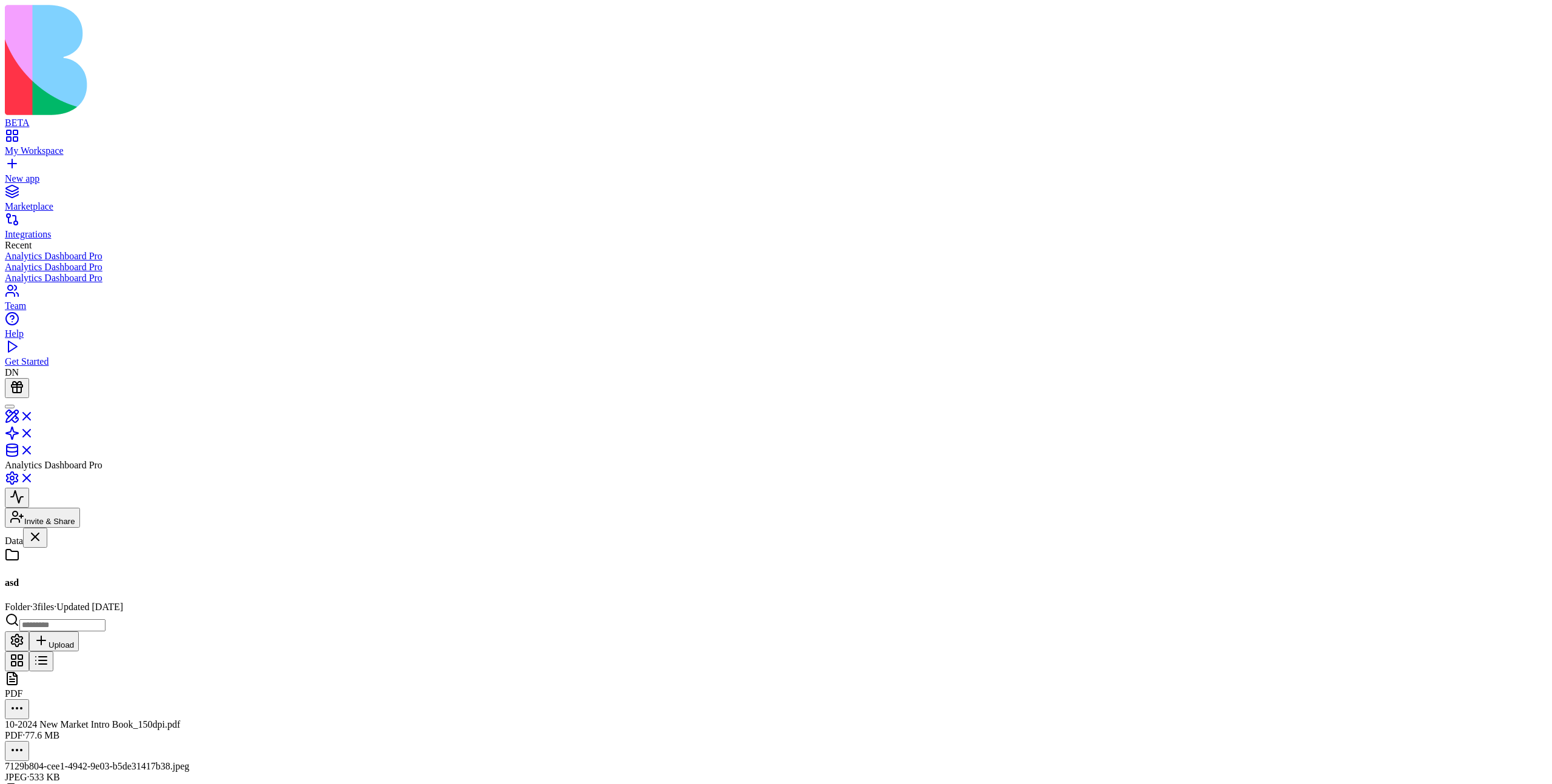
click at [594, 672] on div "PDF" at bounding box center [776, 695] width 1542 height 48
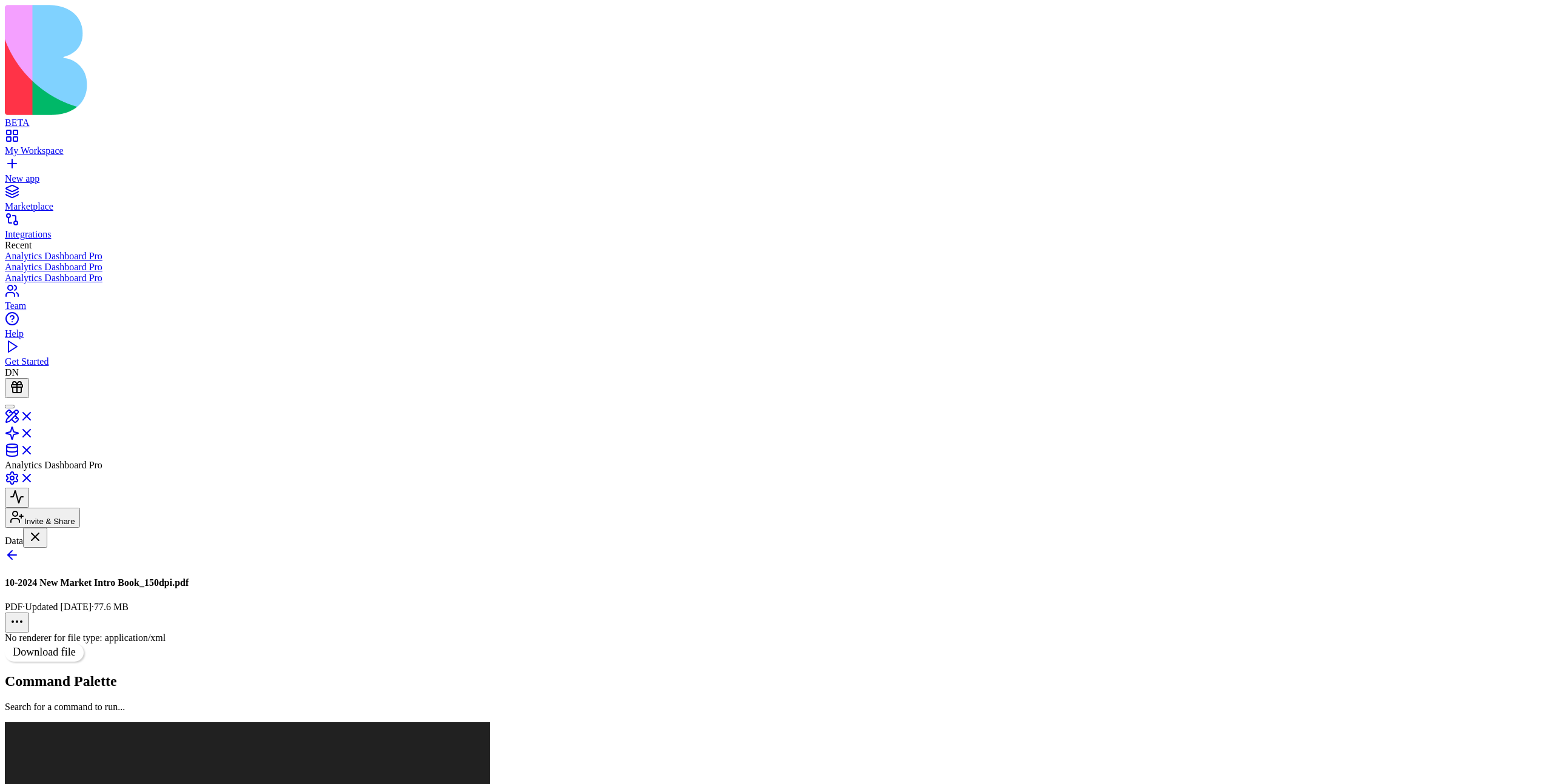
click at [19, 554] on link at bounding box center [12, 559] width 14 height 10
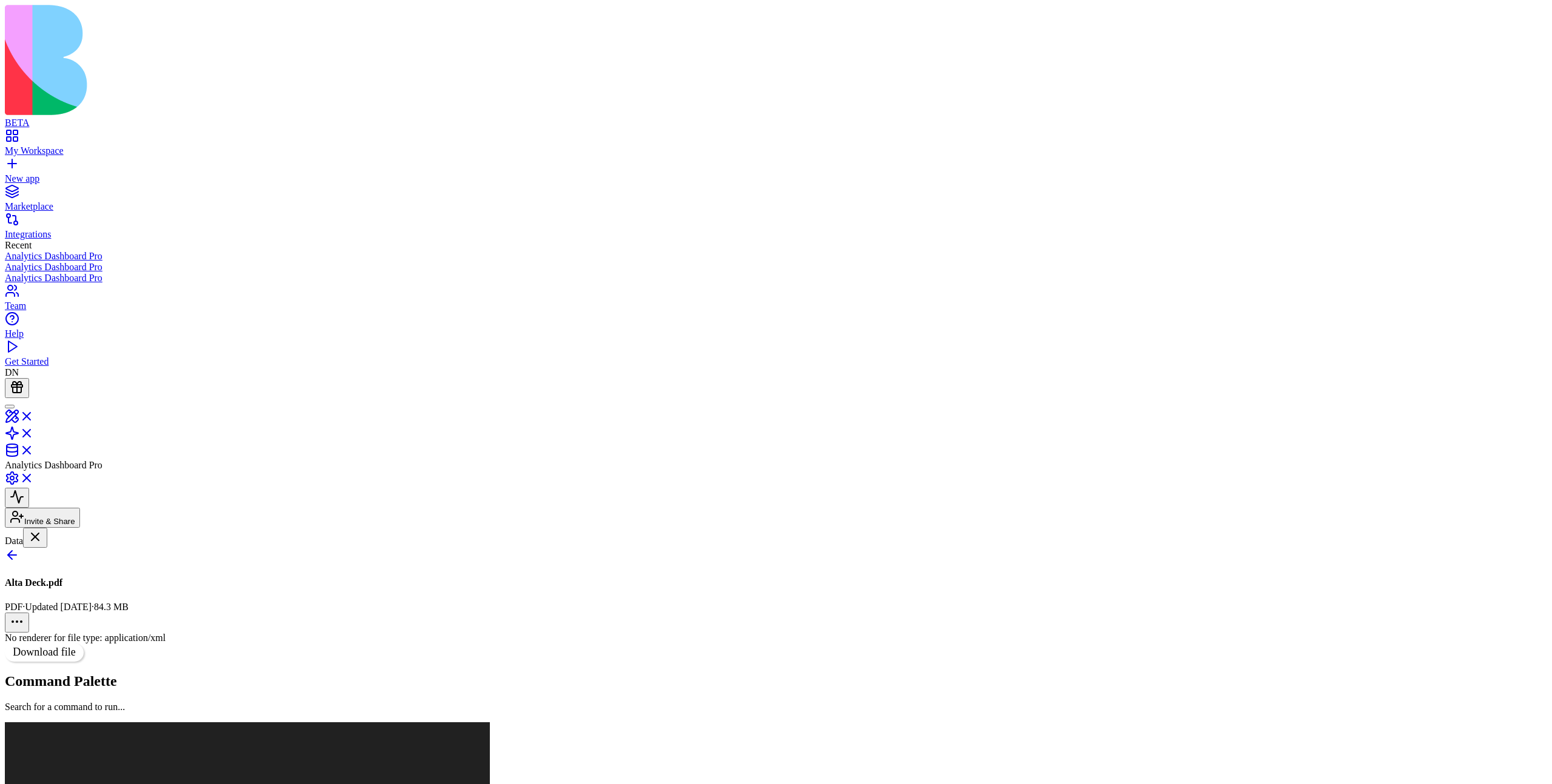
click at [19, 554] on link at bounding box center [12, 559] width 14 height 10
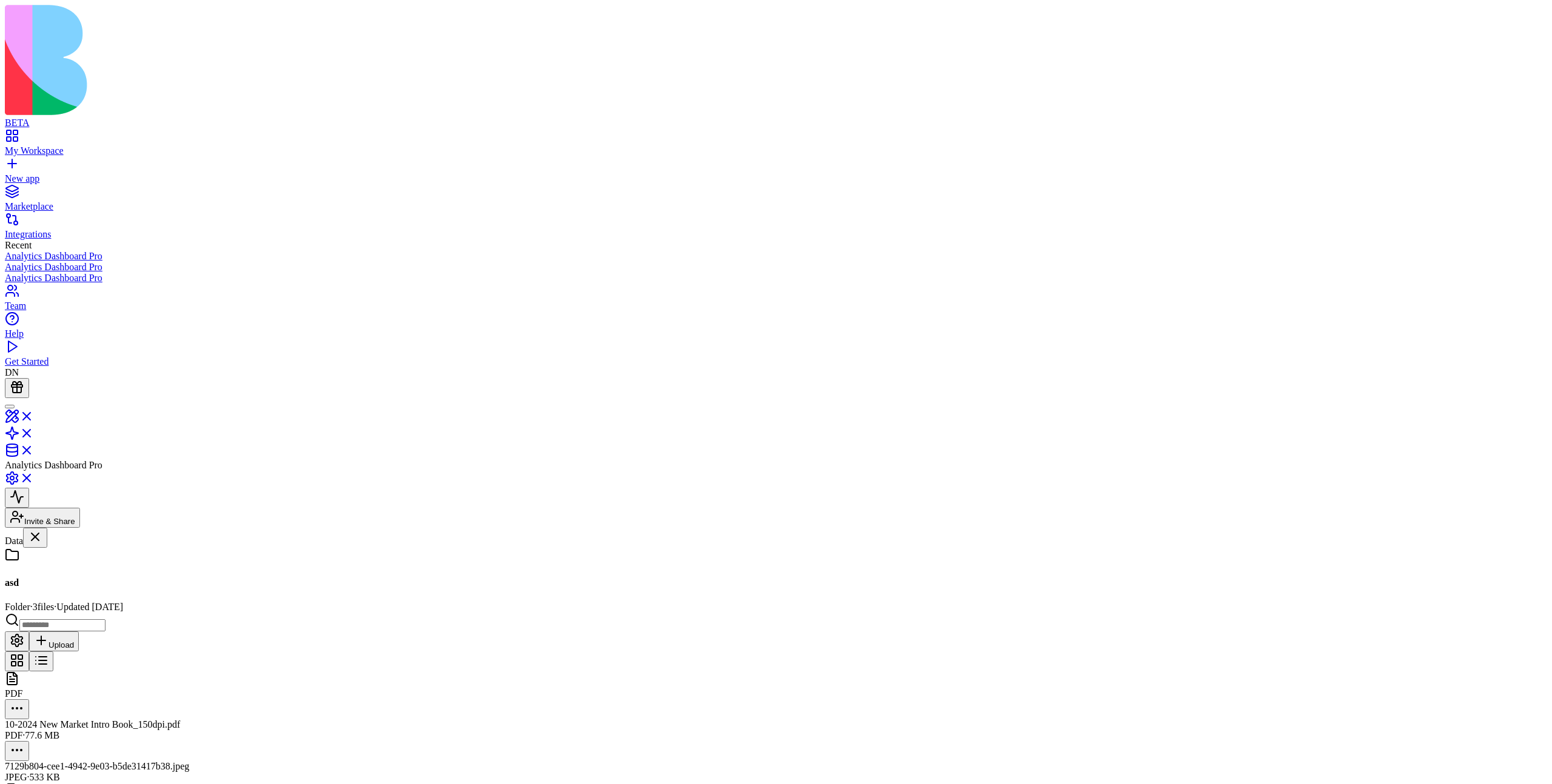
click at [1165, 548] on div "asd Folder · 3 files · Updated Sep 4, 2025 Upload PDF 10-2024 New Market Intro …" at bounding box center [776, 701] width 1542 height 305
click at [79, 632] on button "Upload" at bounding box center [54, 641] width 50 height 20
click at [595, 672] on div "VND.OPENXM" at bounding box center [776, 695] width 1542 height 48
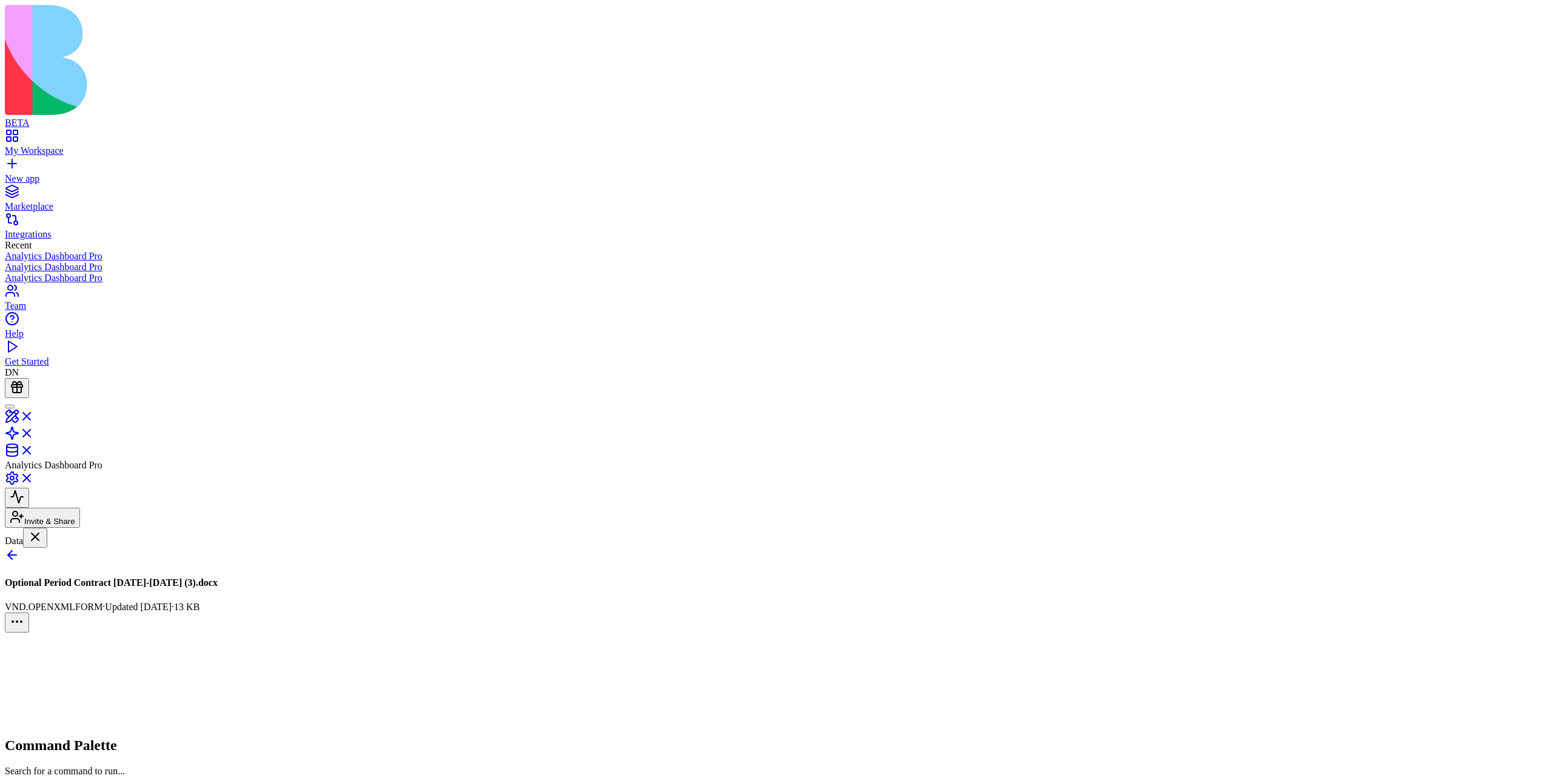
click at [19, 554] on link at bounding box center [12, 559] width 14 height 10
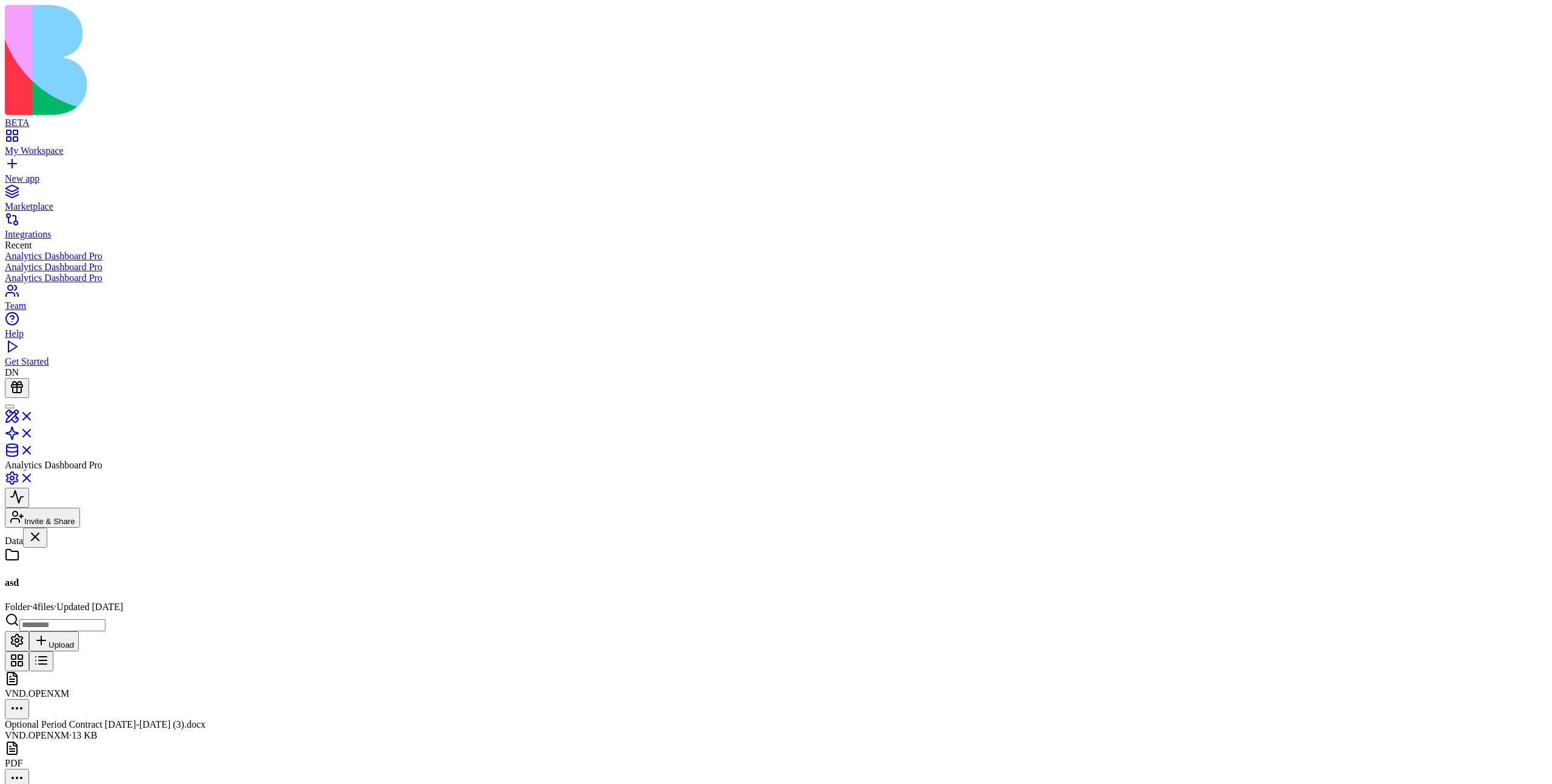
click at [1158, 613] on div "Upload" at bounding box center [776, 642] width 1542 height 59
click at [79, 632] on button "Upload" at bounding box center [54, 641] width 50 height 20
click at [774, 548] on main "asd Folder · 5 files · Updated Sep 4, 2025 Upload VND.OPENXM ES-747_exercise_de…" at bounding box center [776, 770] width 1542 height 444
click at [586, 672] on div "VND.OPENXM" at bounding box center [776, 695] width 1542 height 48
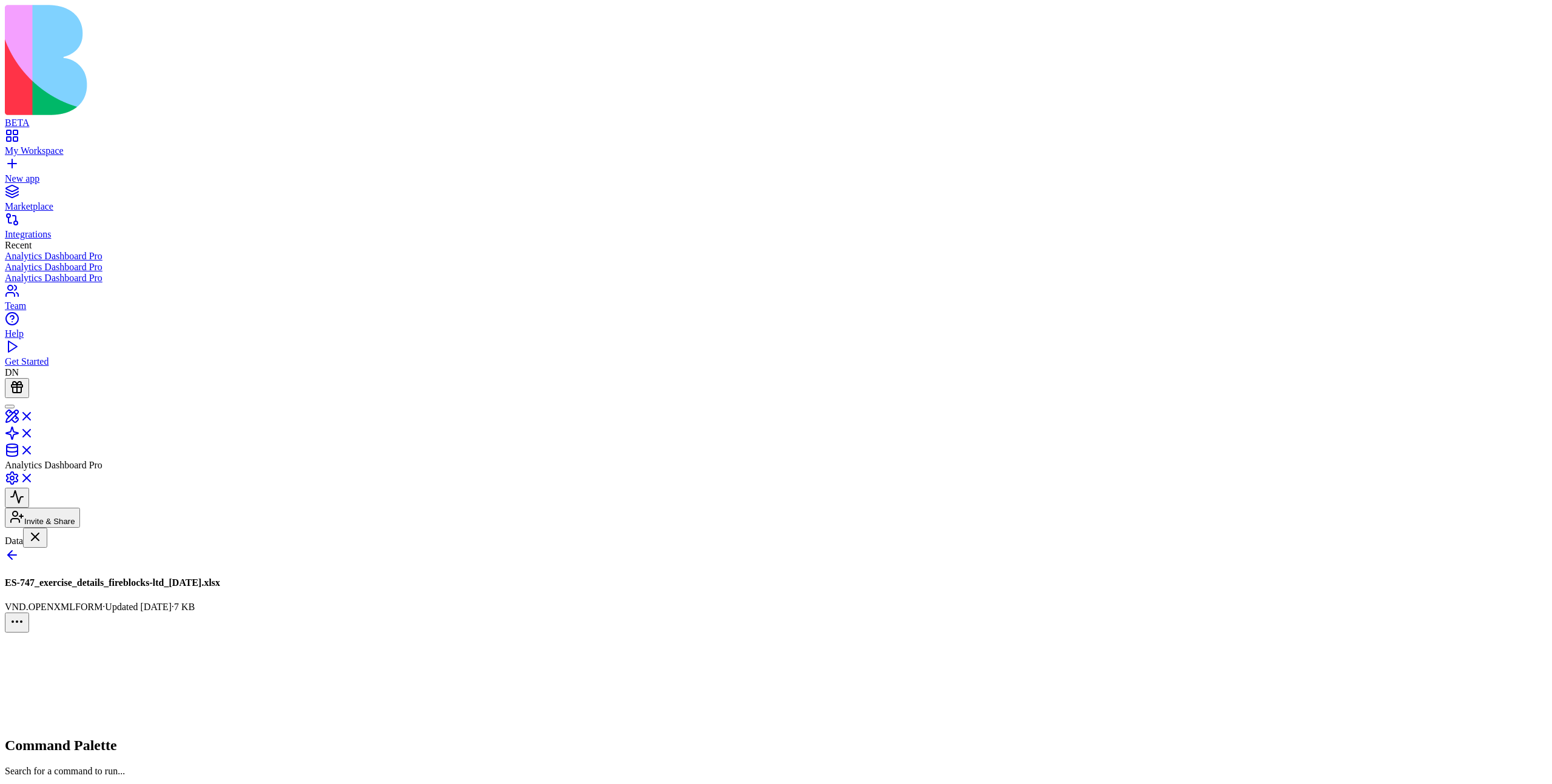
click at [19, 554] on link at bounding box center [12, 559] width 14 height 10
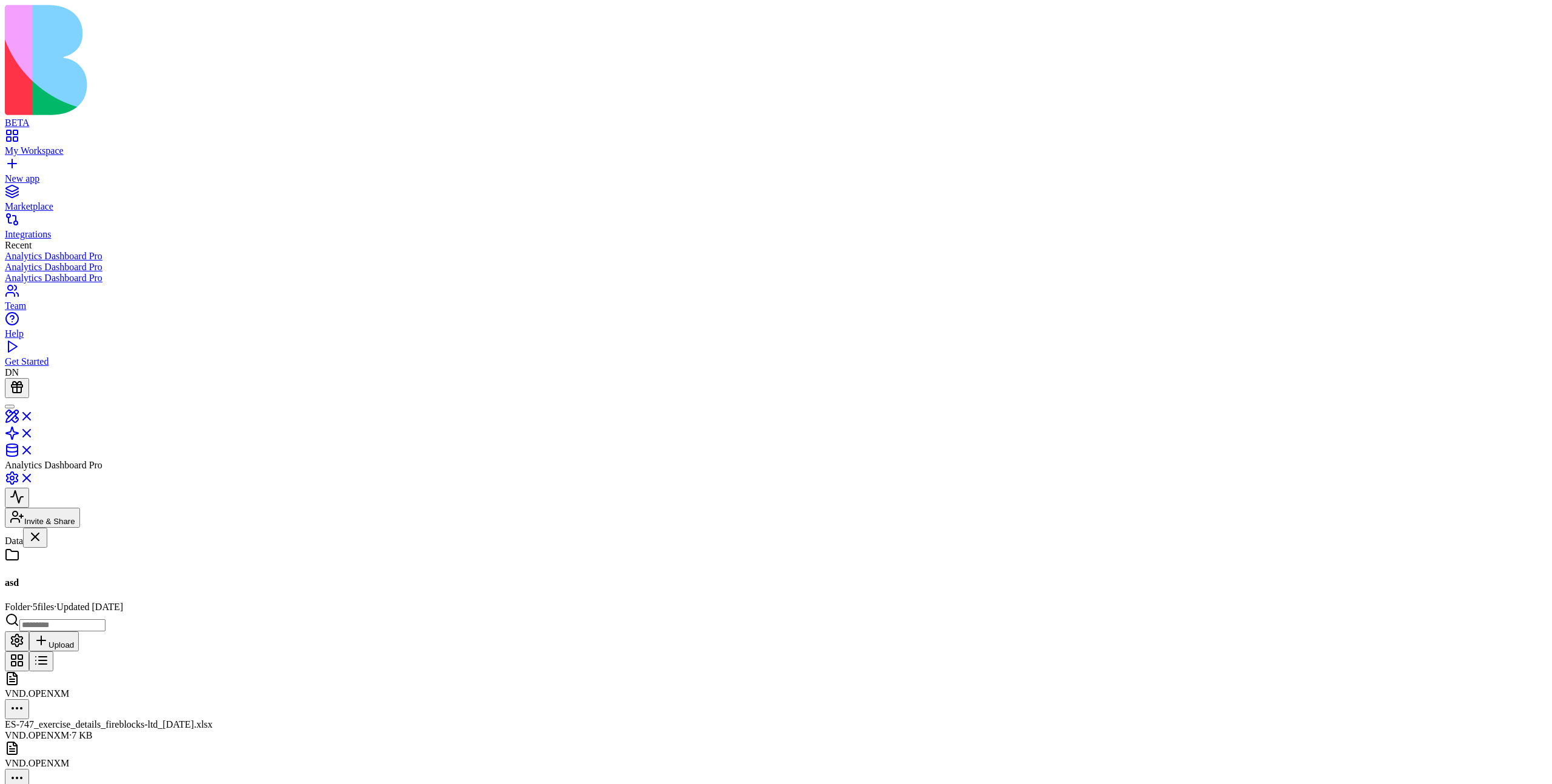
click at [79, 632] on button "Upload" at bounding box center [54, 641] width 50 height 20
click at [595, 672] on div "PDF" at bounding box center [776, 695] width 1542 height 48
click at [19, 554] on link at bounding box center [12, 559] width 14 height 10
click at [79, 632] on button "Upload" at bounding box center [54, 641] width 50 height 20
click at [578, 672] on div "PLAIN" at bounding box center [776, 695] width 1542 height 48
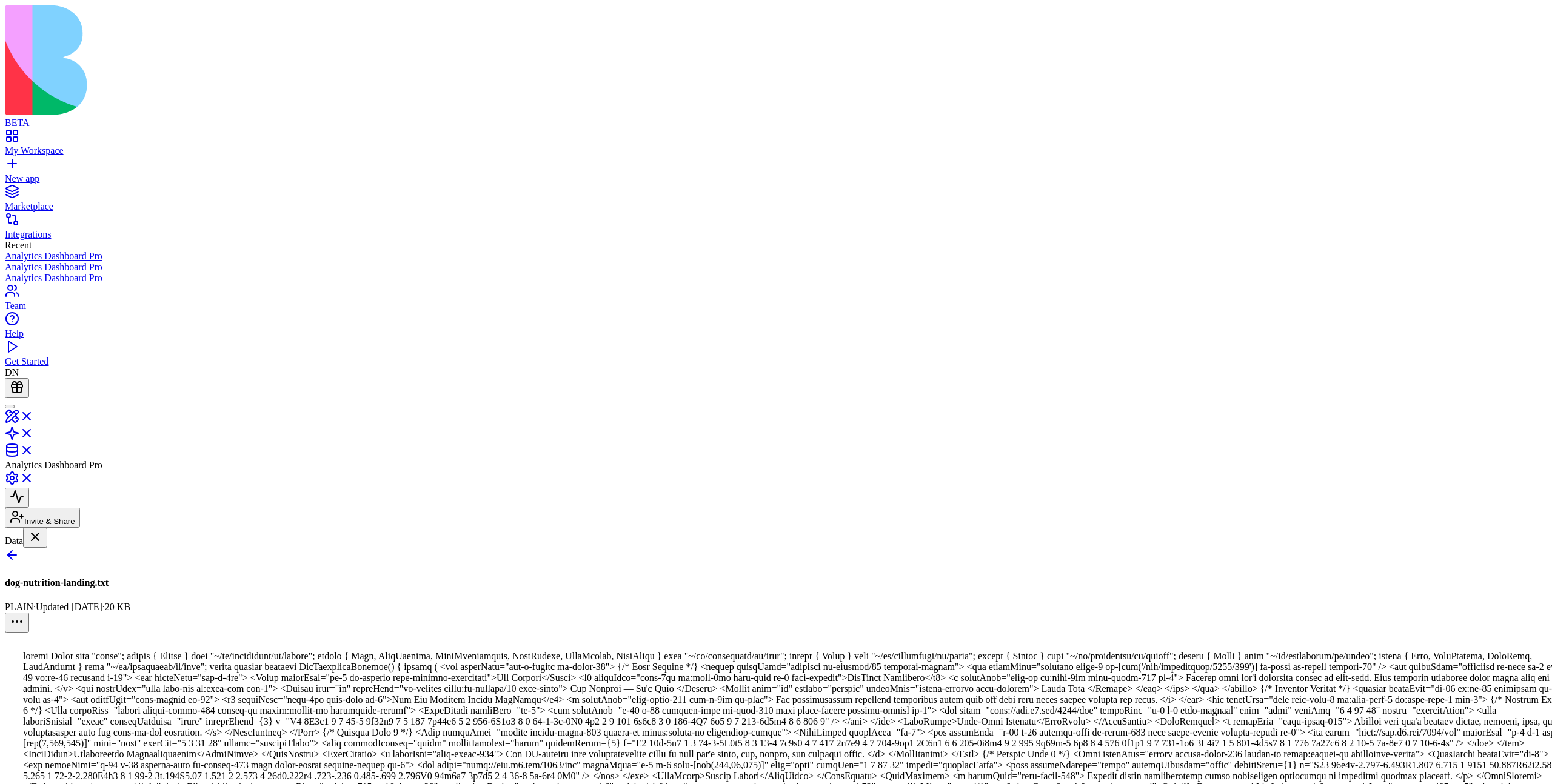
click at [19, 554] on link at bounding box center [12, 559] width 14 height 10
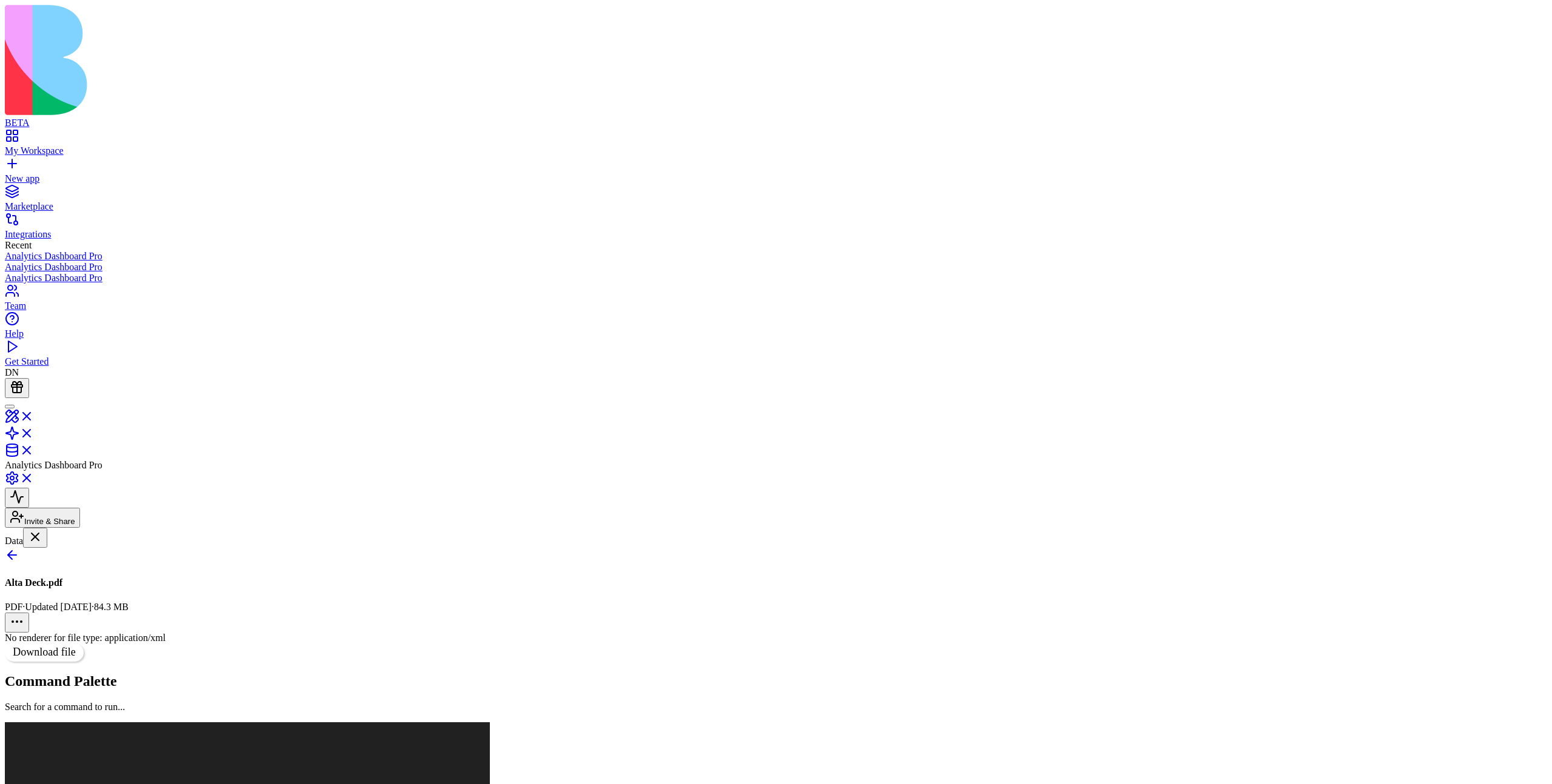
click at [19, 554] on link at bounding box center [12, 559] width 14 height 10
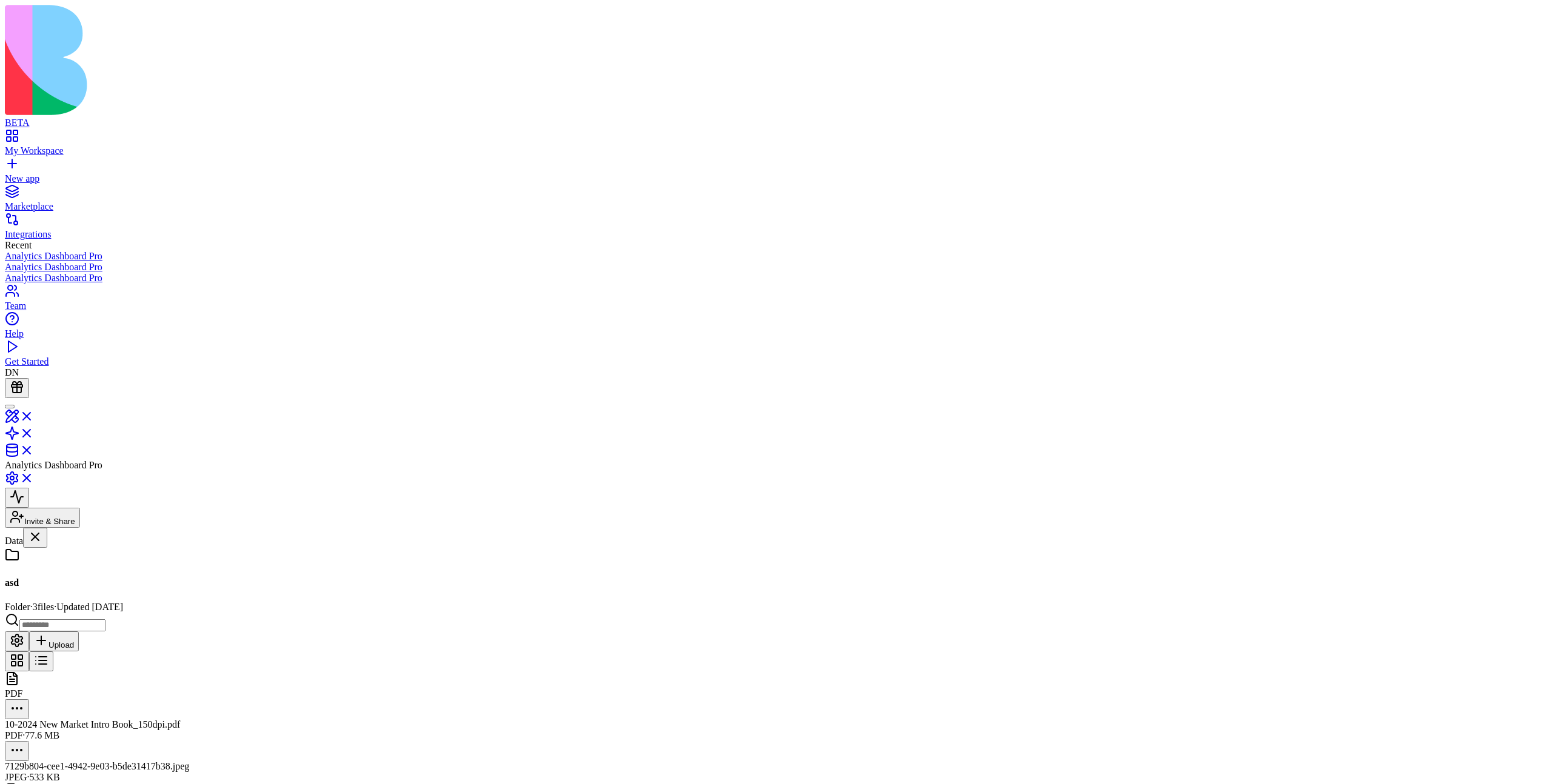
click at [753, 741] on div at bounding box center [776, 741] width 1542 height 0
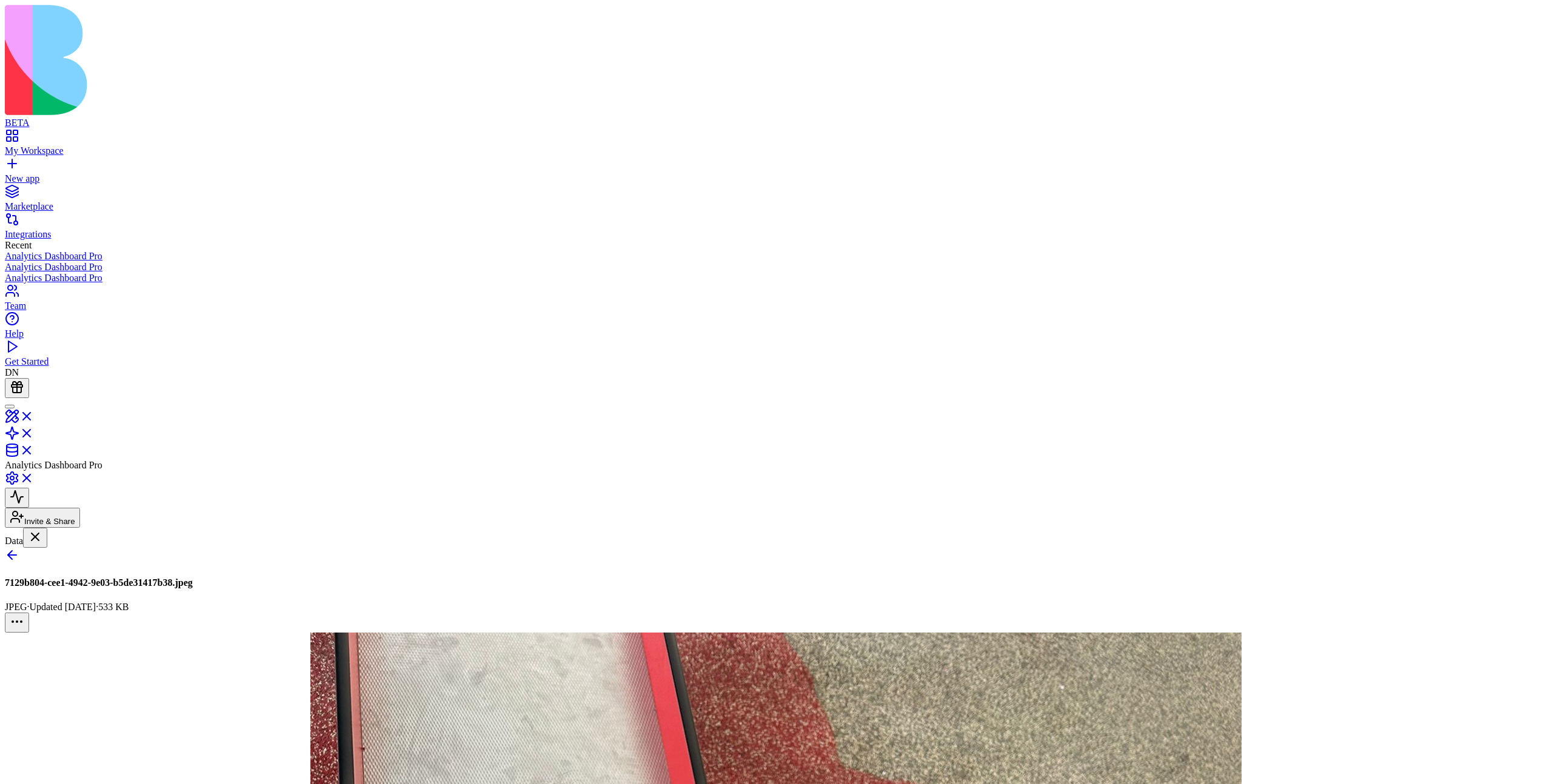
click at [19, 554] on link at bounding box center [12, 559] width 14 height 10
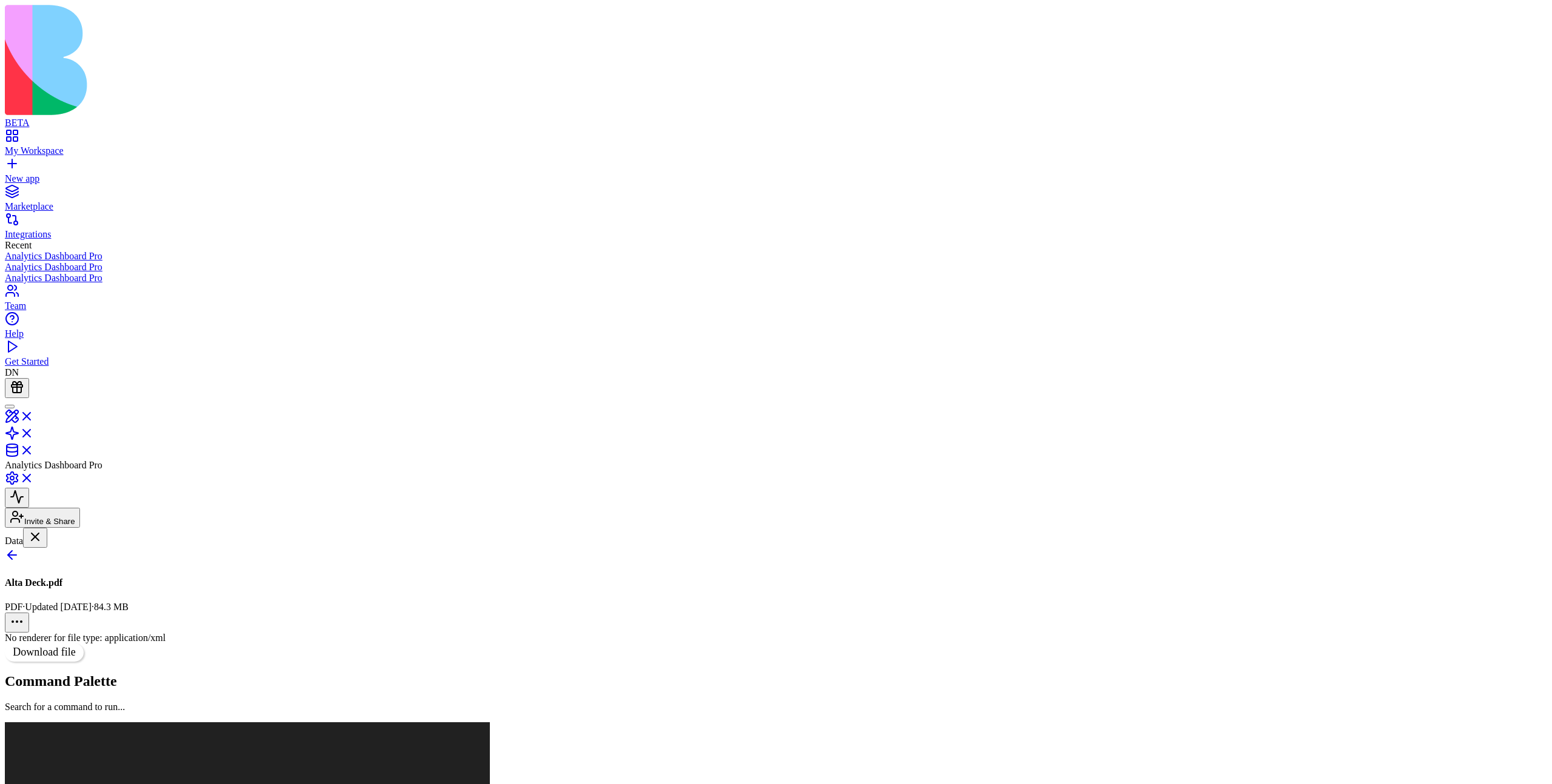
click at [1200, 59] on html "BETA My Workspace New app Marketplace Integrations Recent Analytics Dashboard P…" at bounding box center [776, 728] width 1552 height 1457
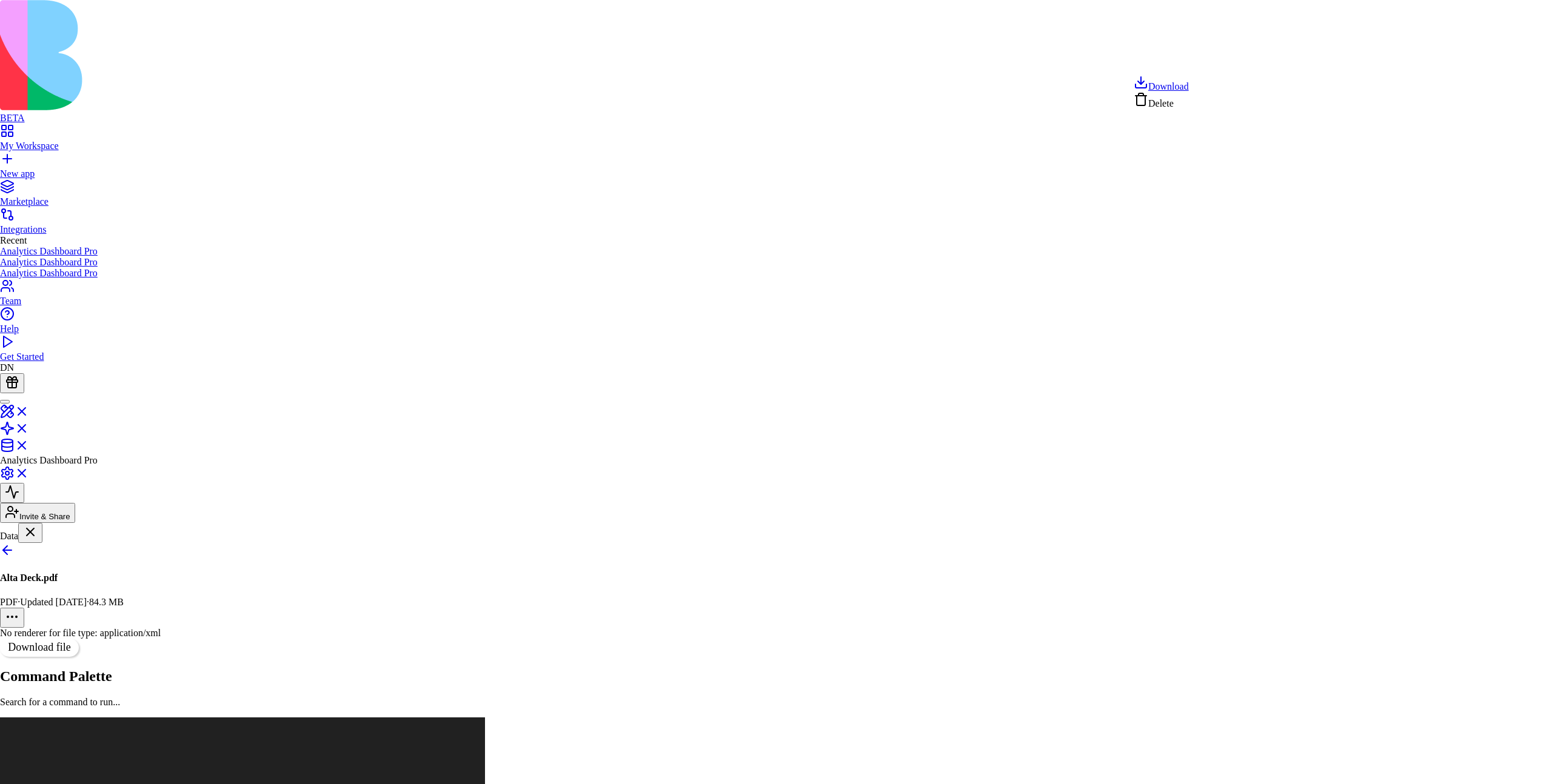
click at [1181, 90] on span "Download" at bounding box center [1168, 86] width 41 height 10
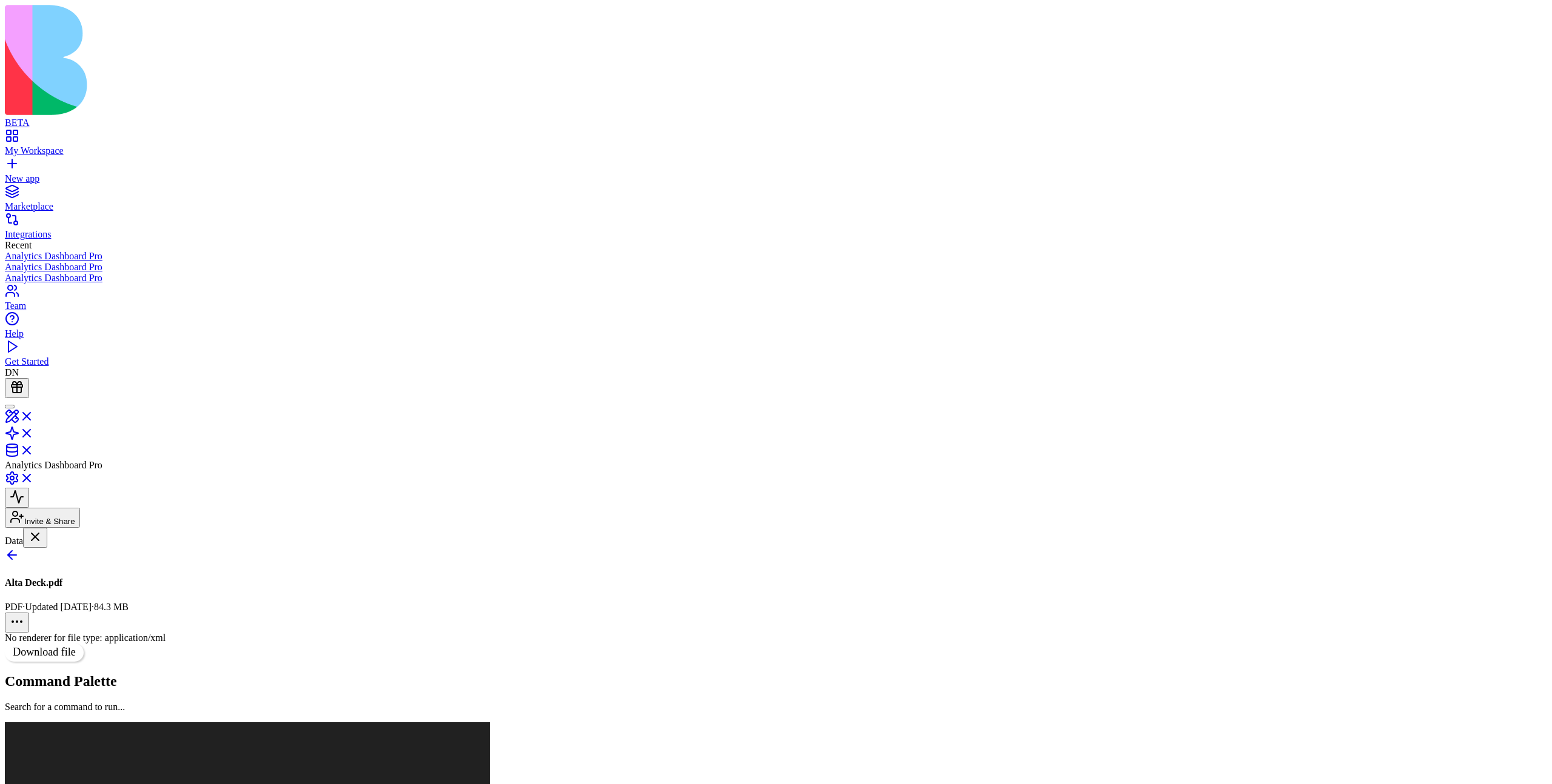
click at [1206, 55] on html "BETA My Workspace New app Marketplace Integrations Recent Analytics Dashboard P…" at bounding box center [776, 728] width 1552 height 1457
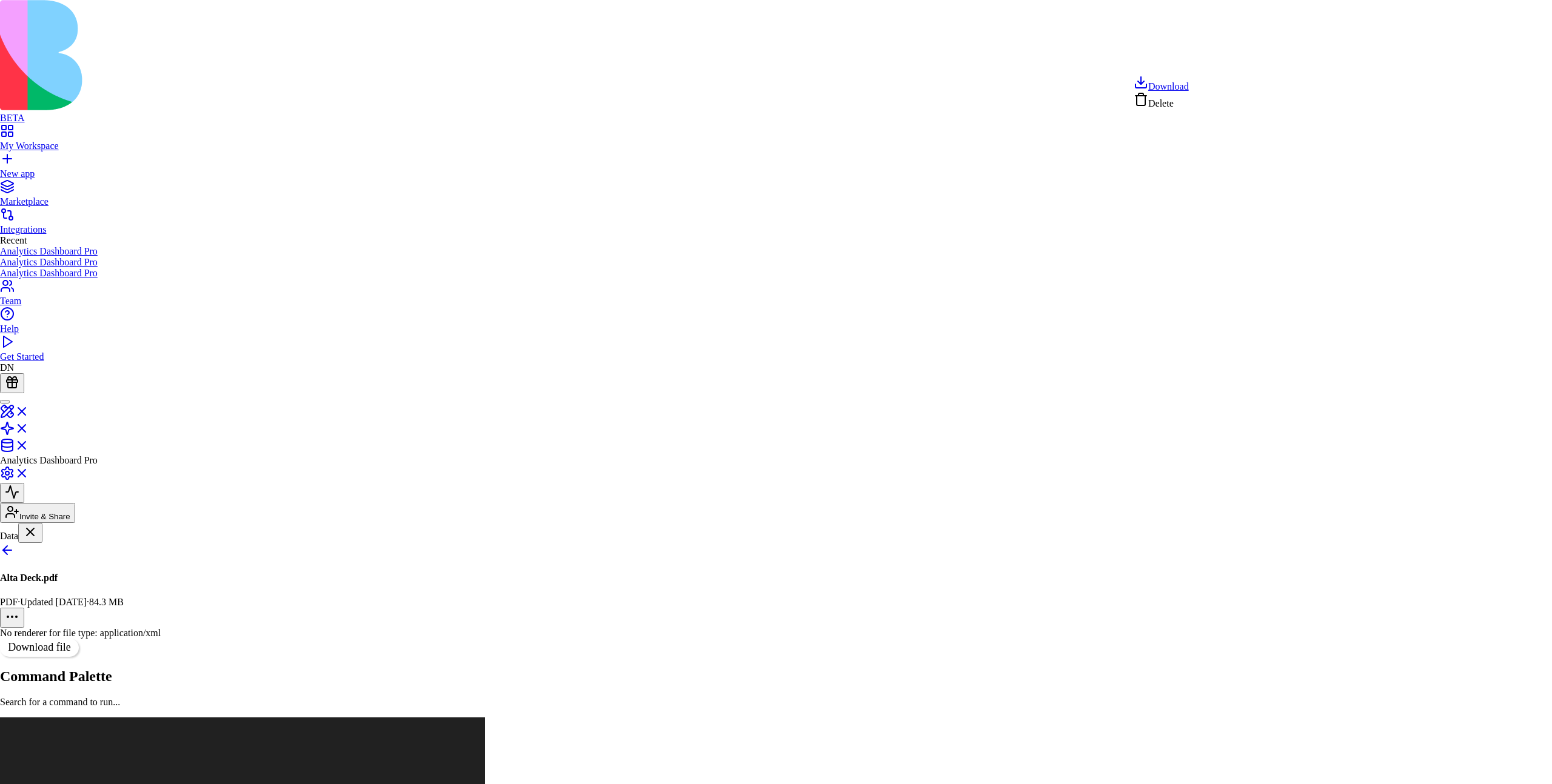
click at [1209, 59] on html "BETA My Workspace New app Marketplace Integrations Recent Analytics Dashboard P…" at bounding box center [776, 726] width 1552 height 1452
click at [1181, 91] on span "Download" at bounding box center [1168, 86] width 41 height 10
click at [1198, 52] on html "BETA My Workspace New app Marketplace Integrations Recent Analytics Dashboard P…" at bounding box center [776, 726] width 1552 height 1452
click at [1178, 92] on span "Download" at bounding box center [1168, 86] width 41 height 10
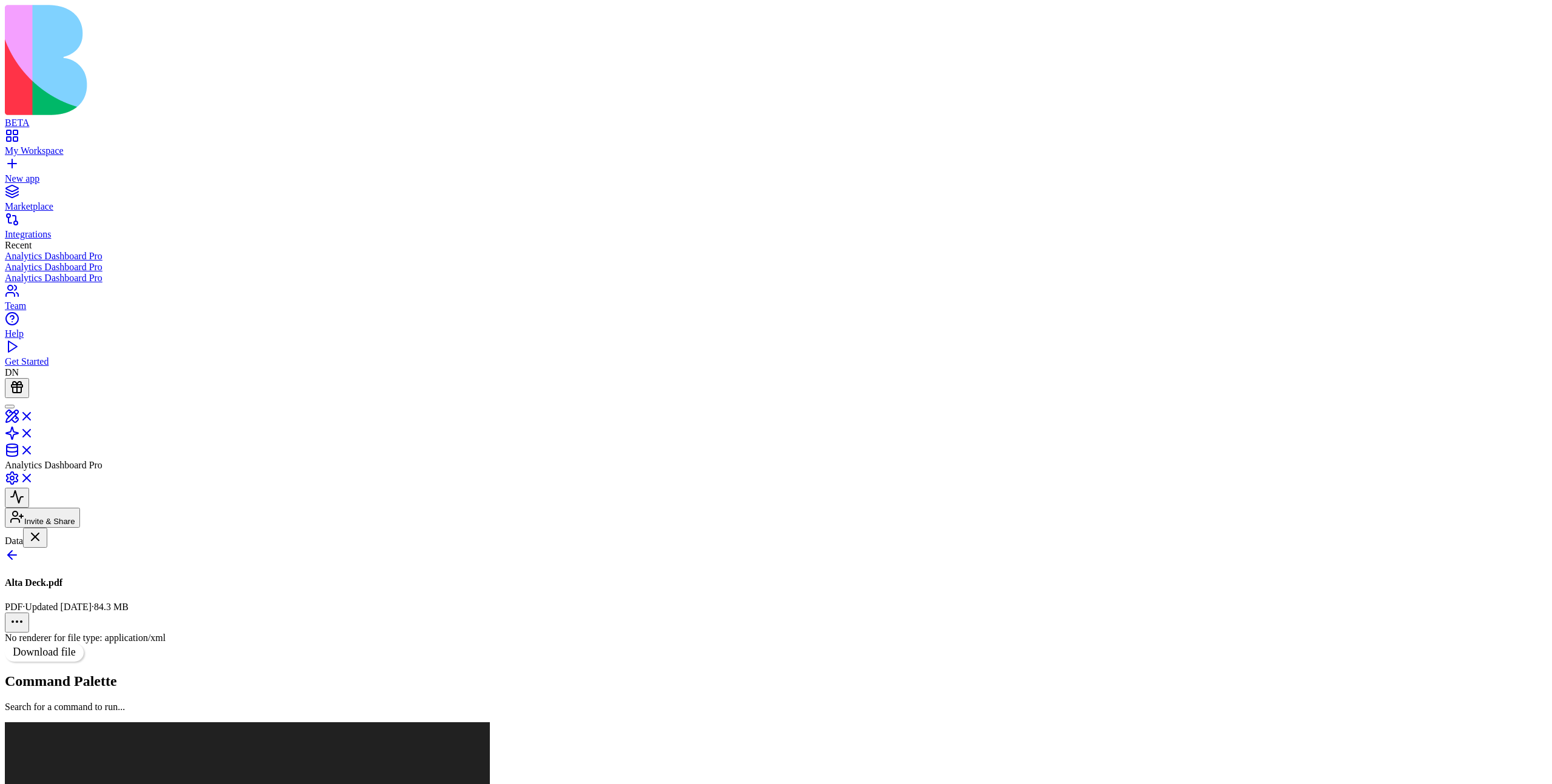
click at [1204, 63] on html "BETA My Workspace New app Marketplace Integrations Recent Analytics Dashboard P…" at bounding box center [776, 728] width 1552 height 1457
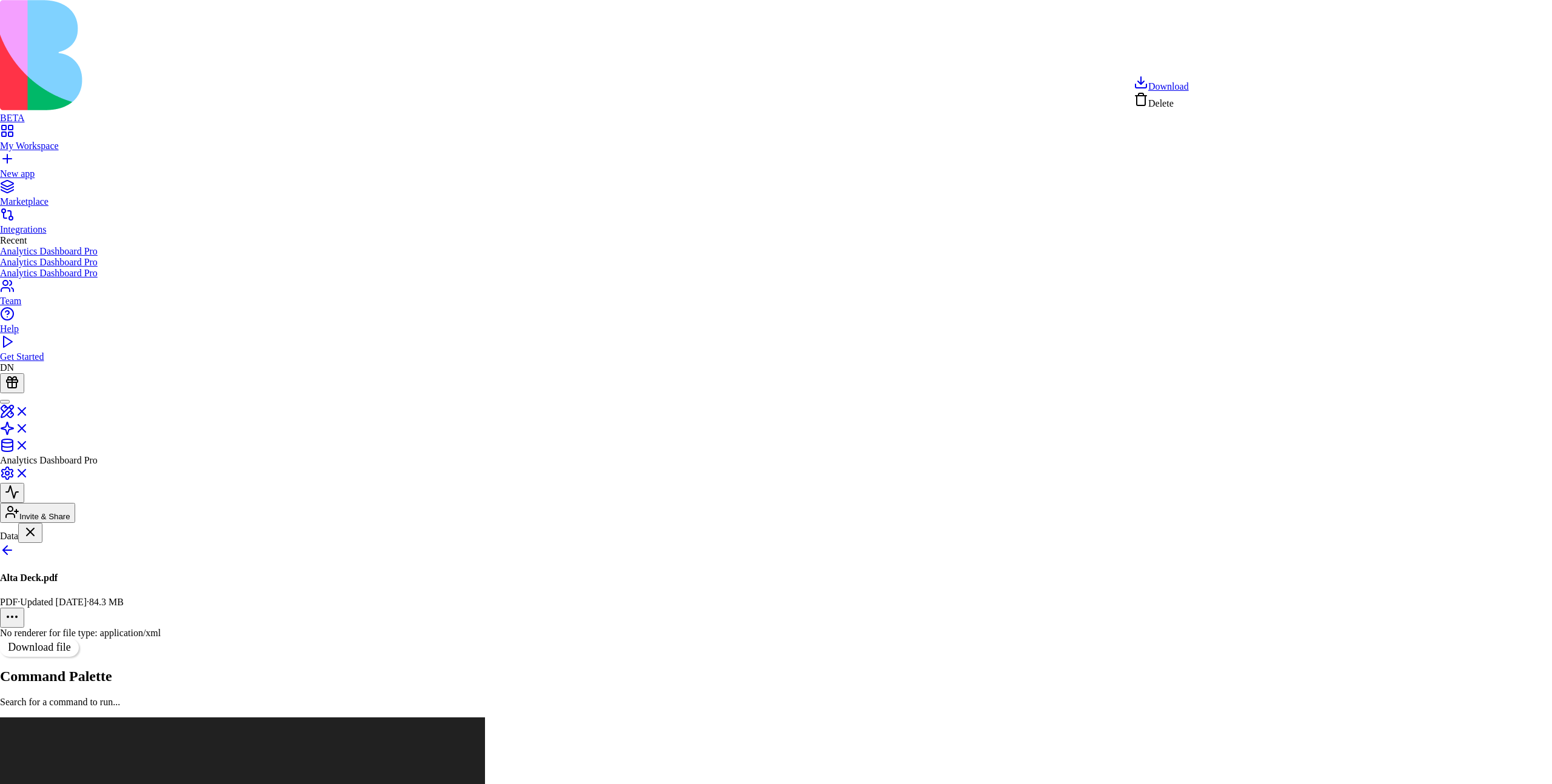
click at [1182, 88] on span "Download" at bounding box center [1168, 86] width 41 height 10
click at [1198, 62] on html "BETA My Workspace New app Marketplace Integrations Recent Analytics Dashboard P…" at bounding box center [776, 726] width 1552 height 1452
click at [858, 90] on html "BETA My Workspace New app Marketplace Integrations Recent Analytics Dashboard P…" at bounding box center [776, 726] width 1552 height 1452
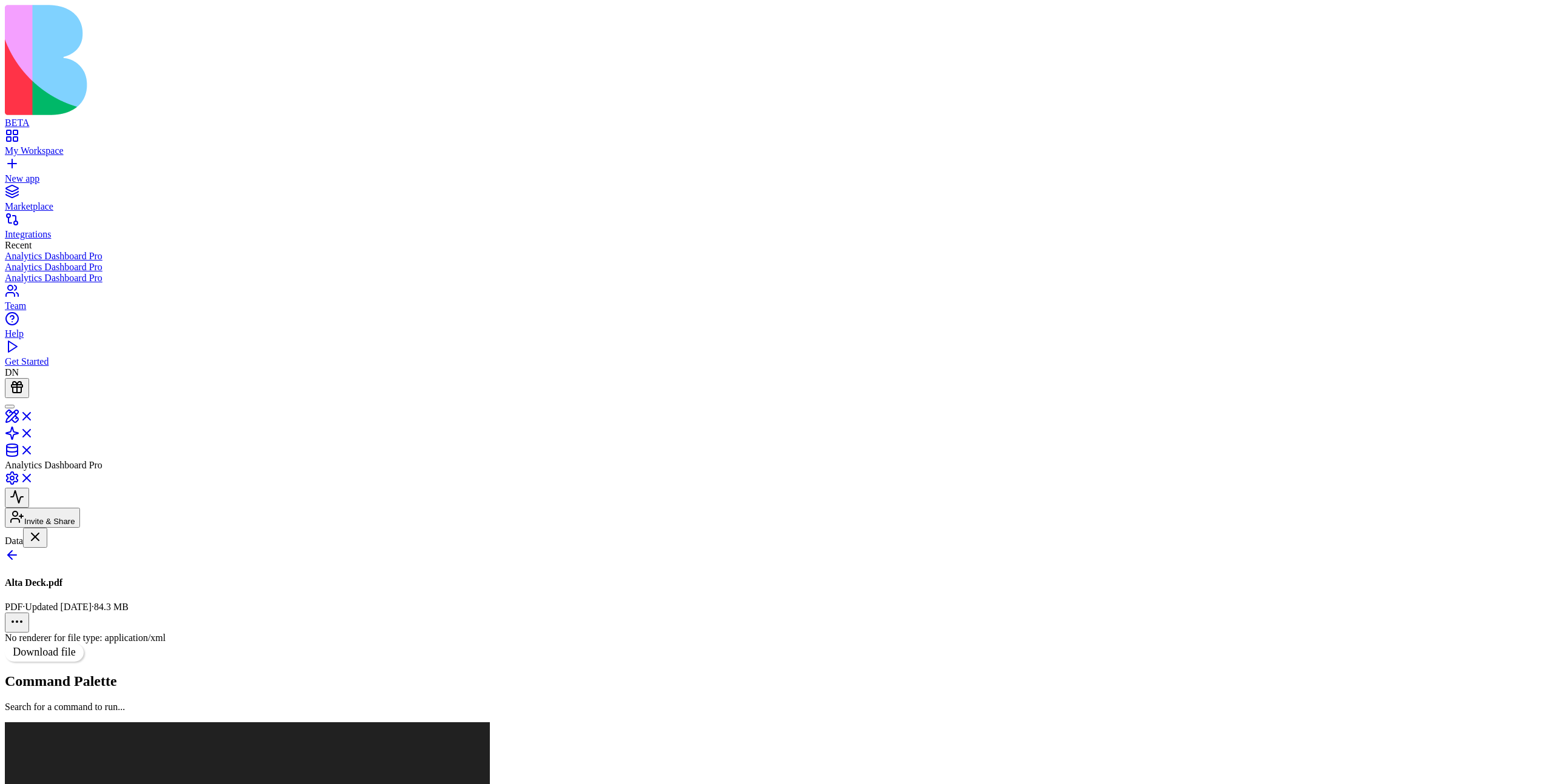
click at [19, 554] on link at bounding box center [12, 559] width 14 height 10
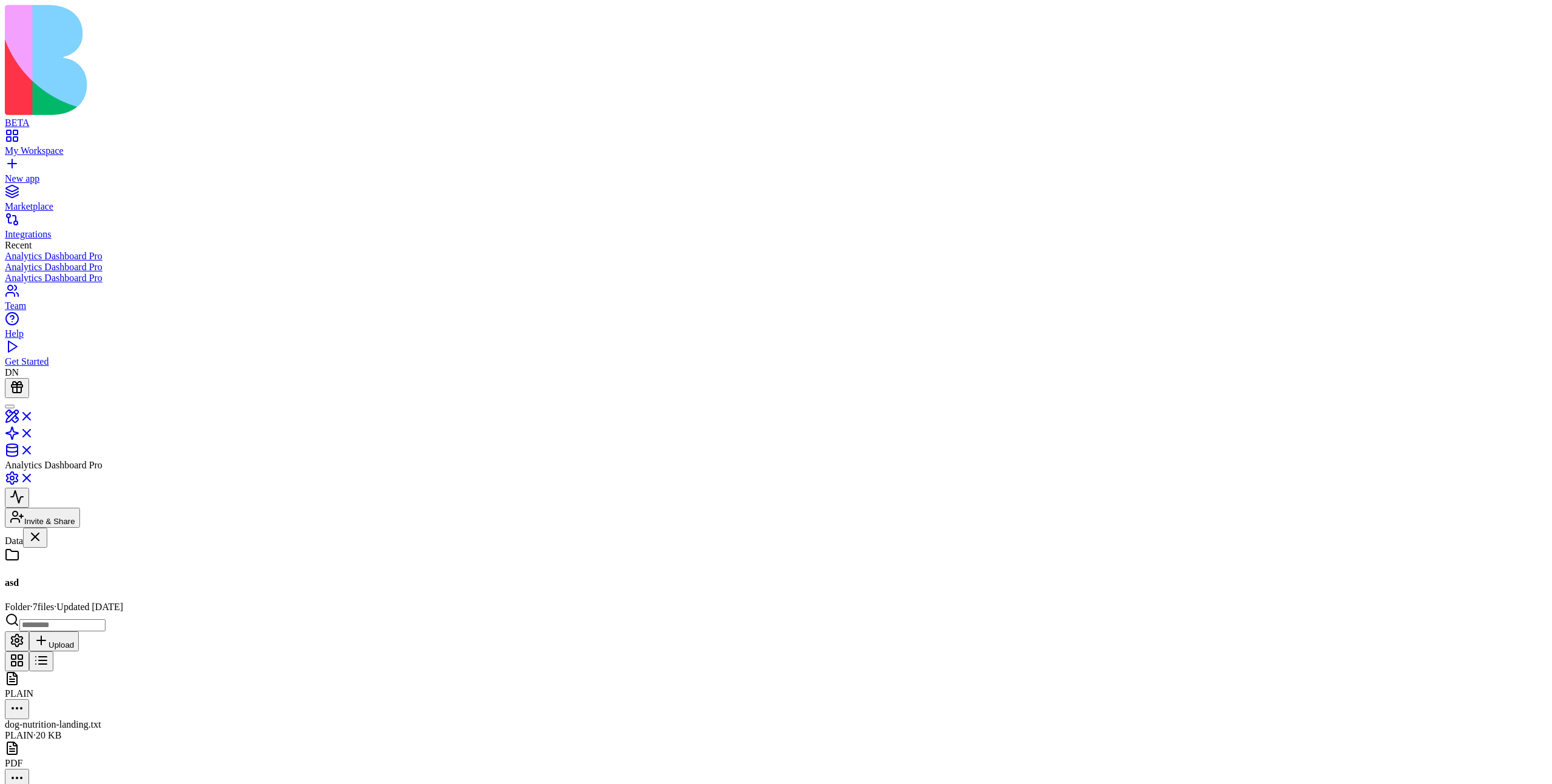
click at [79, 632] on button "Upload" at bounding box center [54, 641] width 50 height 20
click at [569, 689] on div "PDF" at bounding box center [776, 694] width 1542 height 11
click at [19, 554] on link at bounding box center [12, 559] width 14 height 10
click at [550, 672] on div "PDF" at bounding box center [776, 695] width 1542 height 48
